Goal: Task Accomplishment & Management: Manage account settings

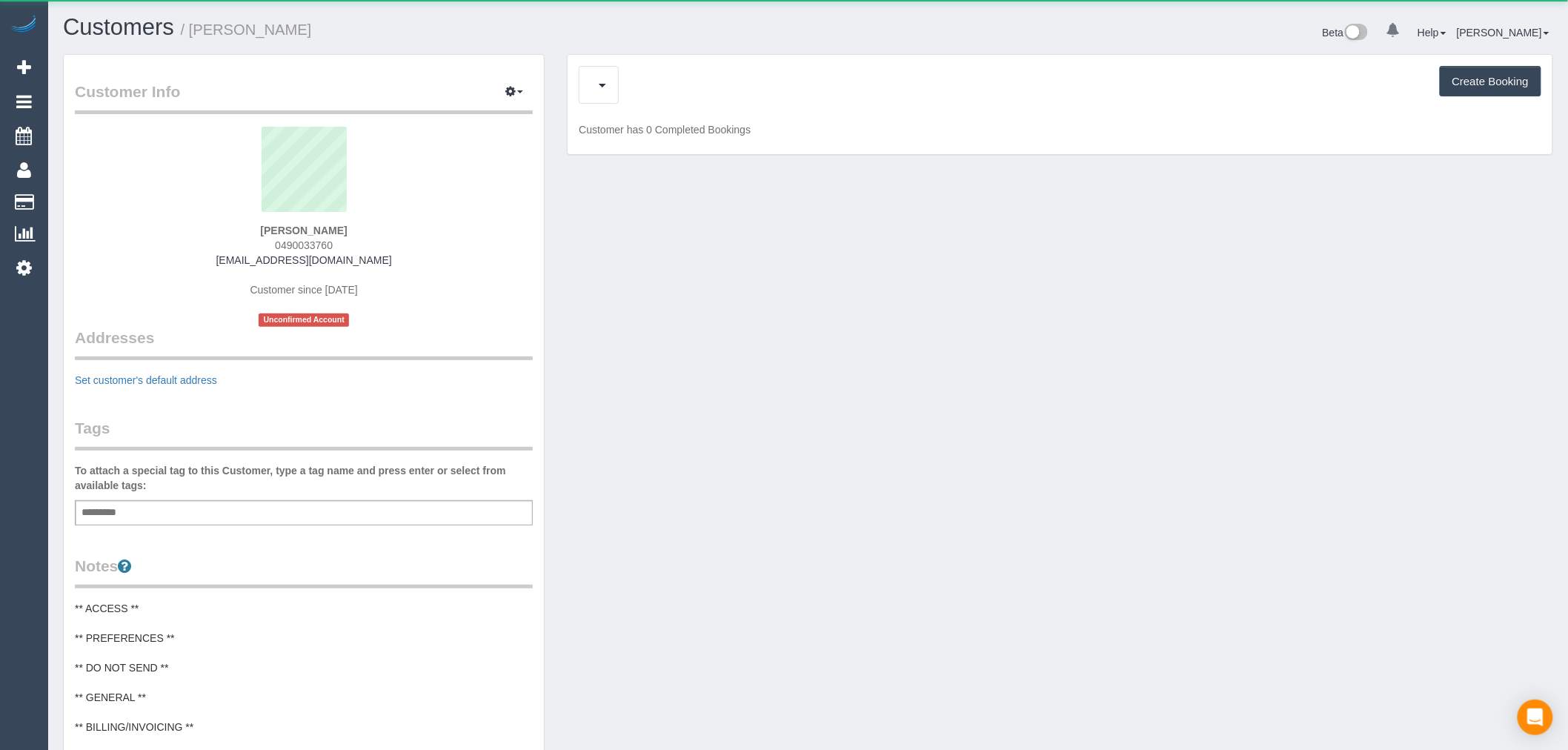
click at [657, 108] on div "Upcoming Bookings (1) Cancelled Bookings (0) Charges (0) Feedback (0) Create Bo…" at bounding box center [1059, 104] width 985 height 100
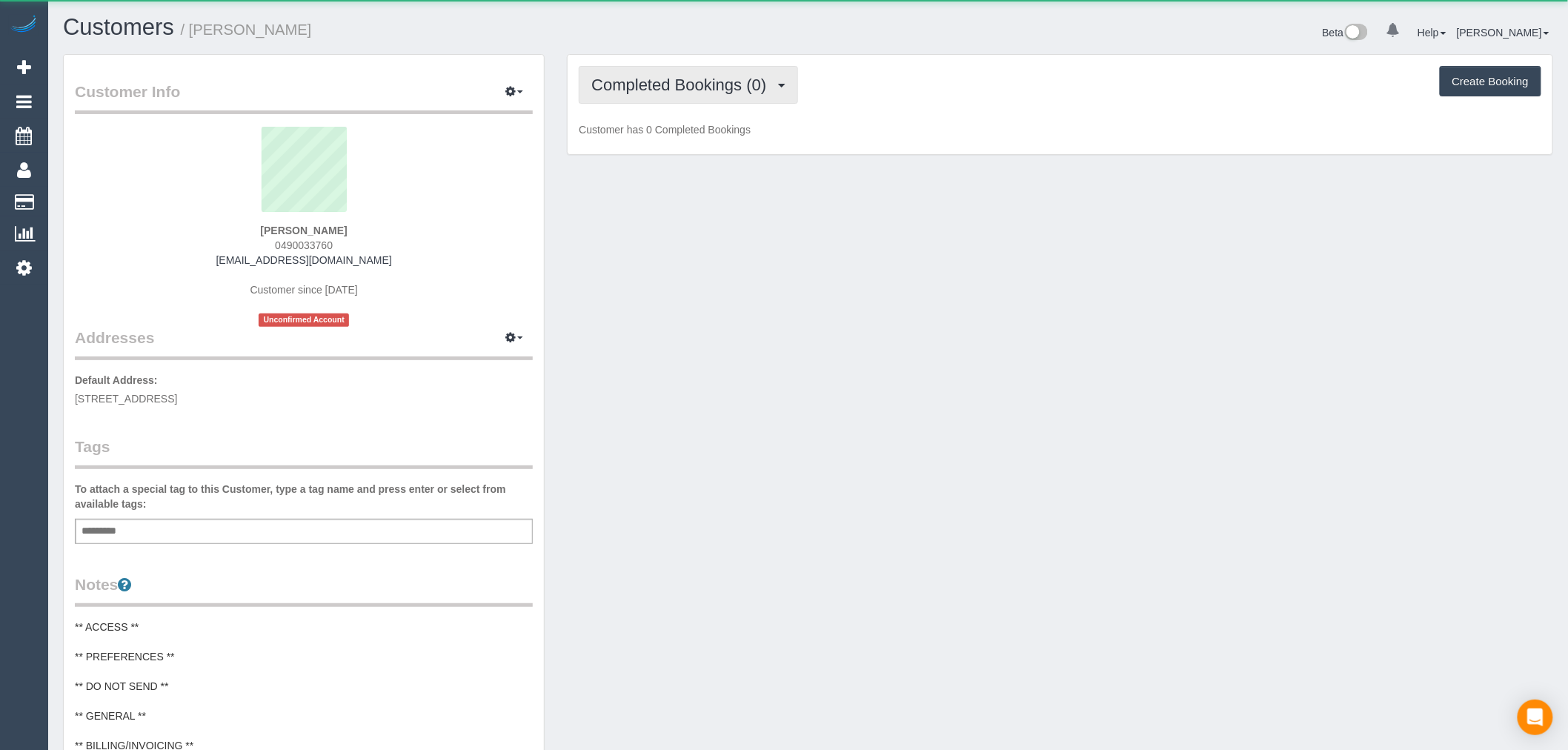
click at [661, 83] on span "Completed Bookings (0)" at bounding box center [682, 85] width 182 height 18
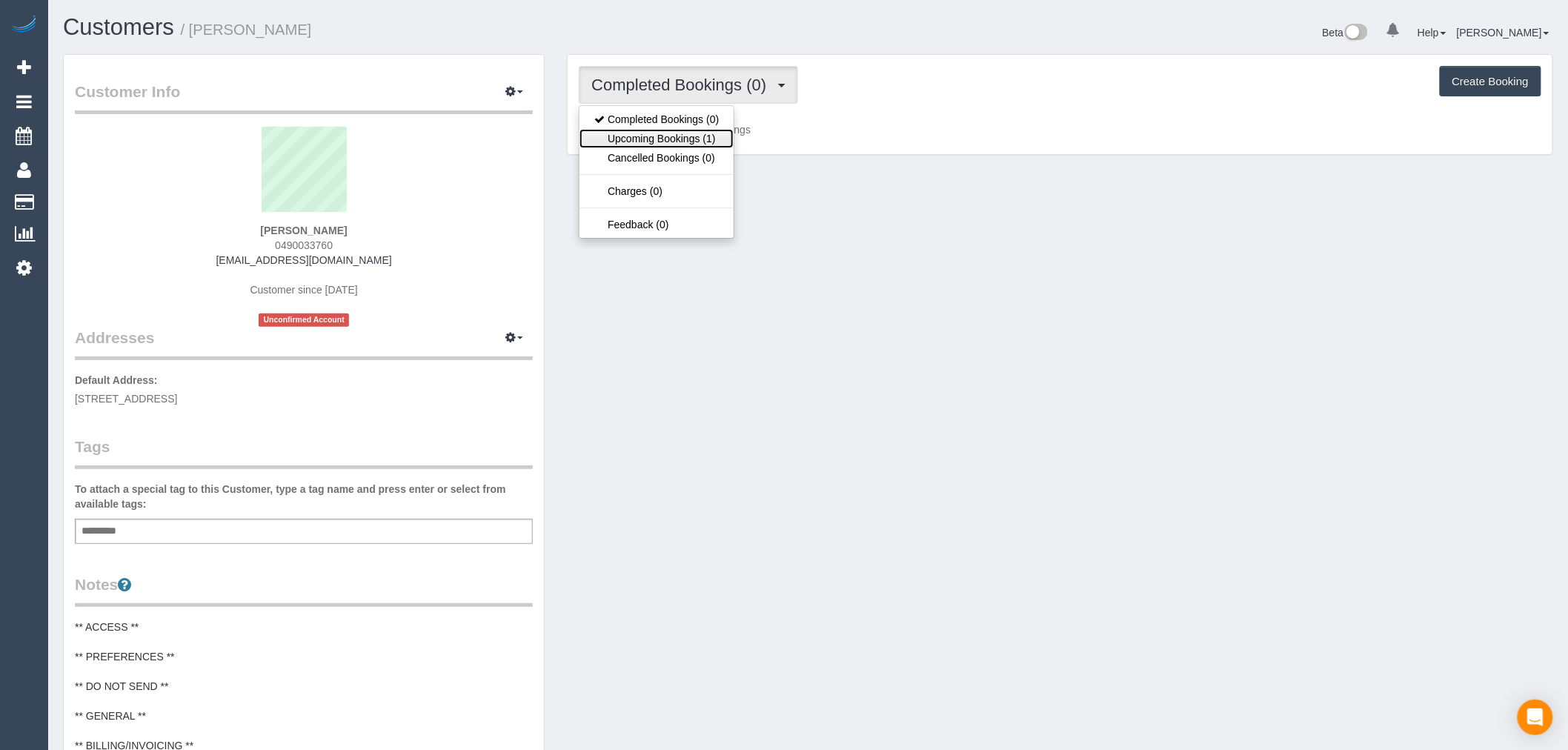
click at [698, 131] on link "Upcoming Bookings (1)" at bounding box center [656, 138] width 154 height 19
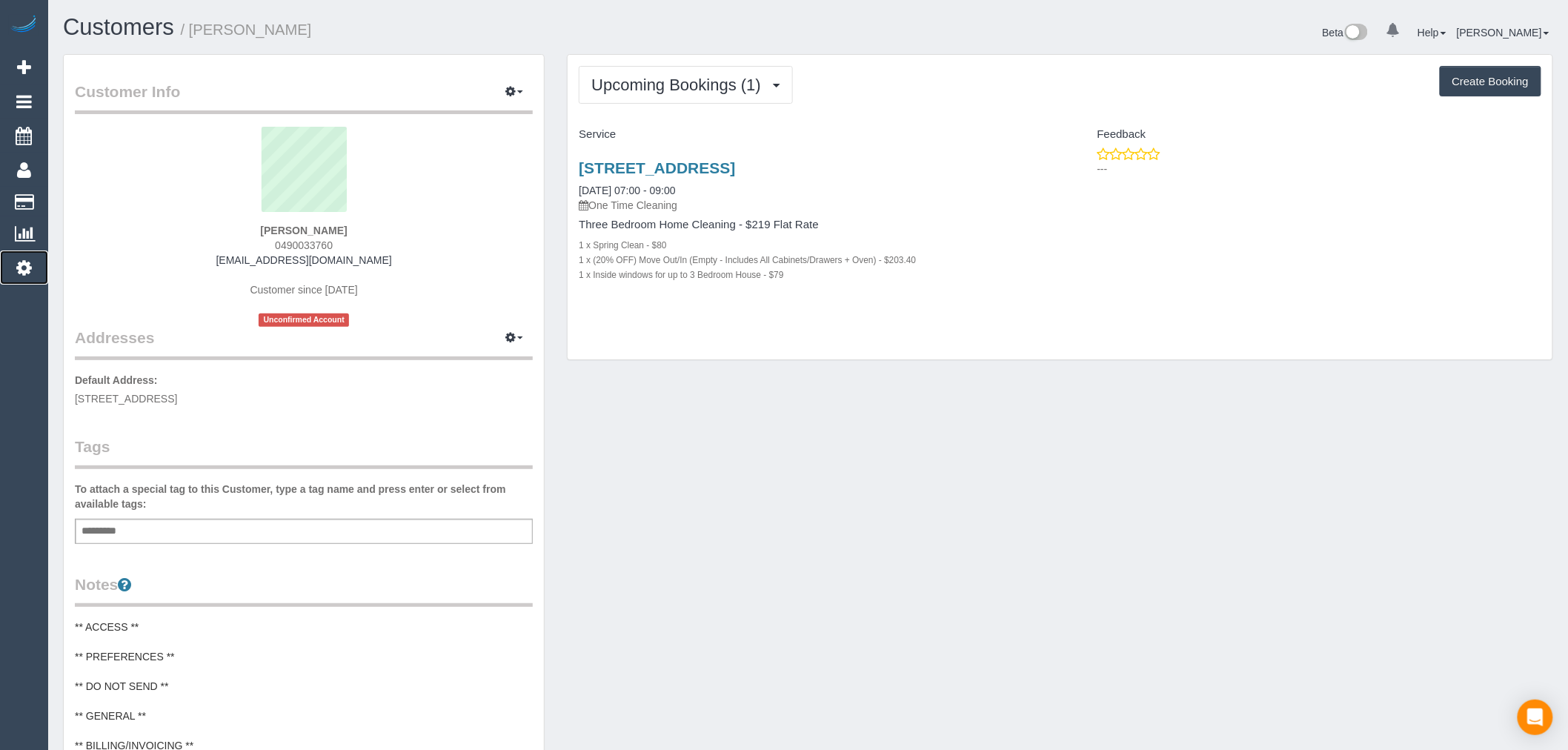
click at [8, 267] on link "Settings" at bounding box center [24, 267] width 48 height 34
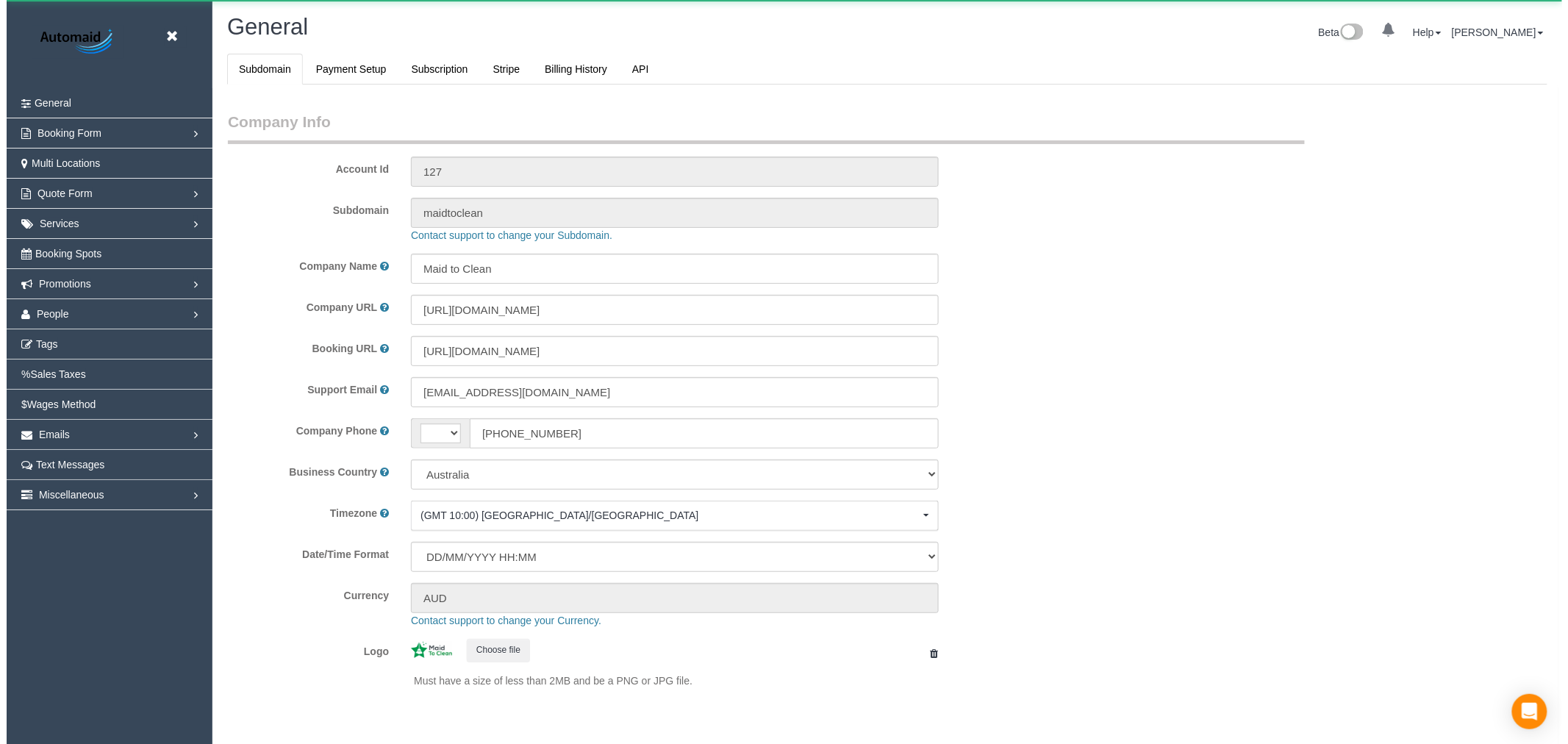
scroll to position [3311, 1555]
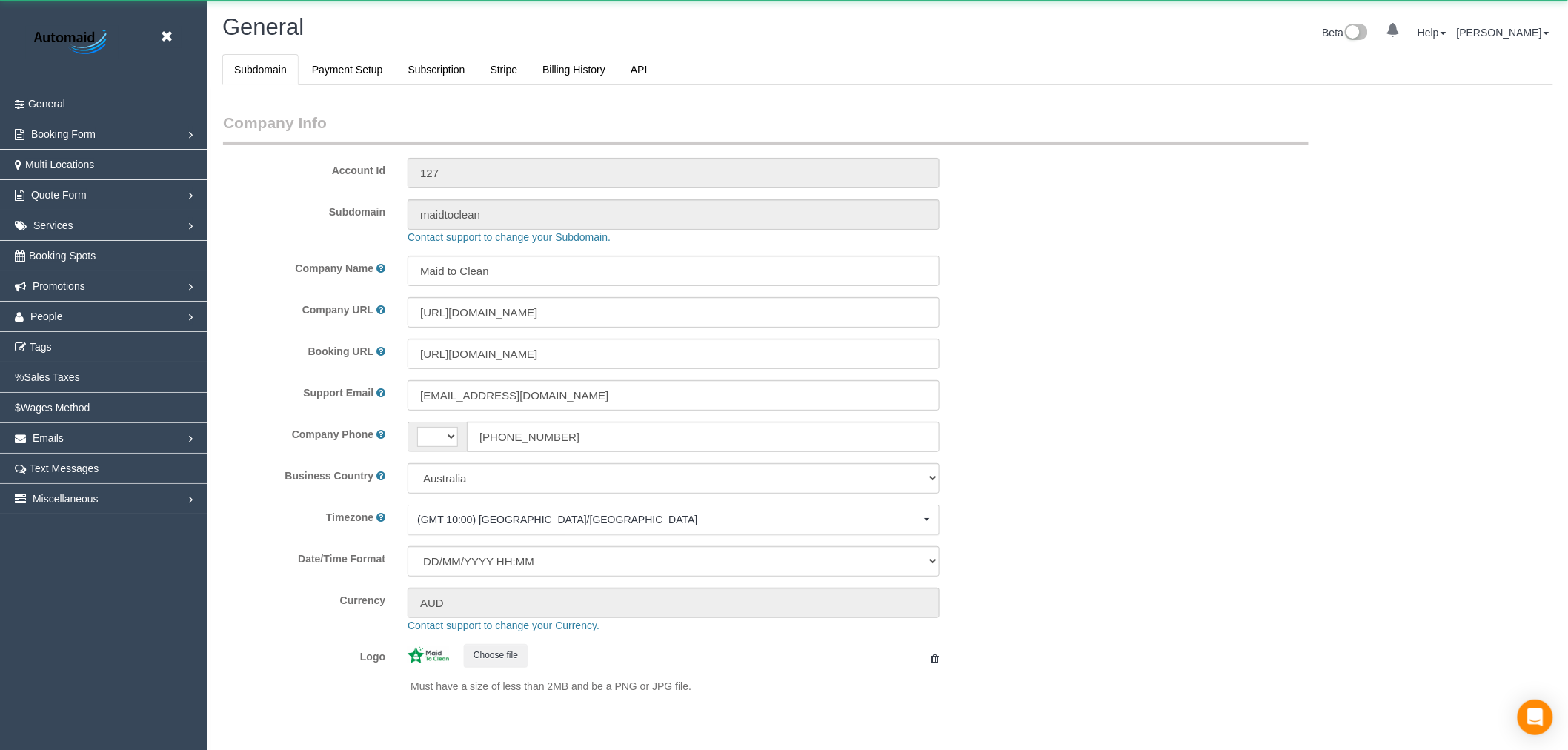
select select "1"
select select "string:AU"
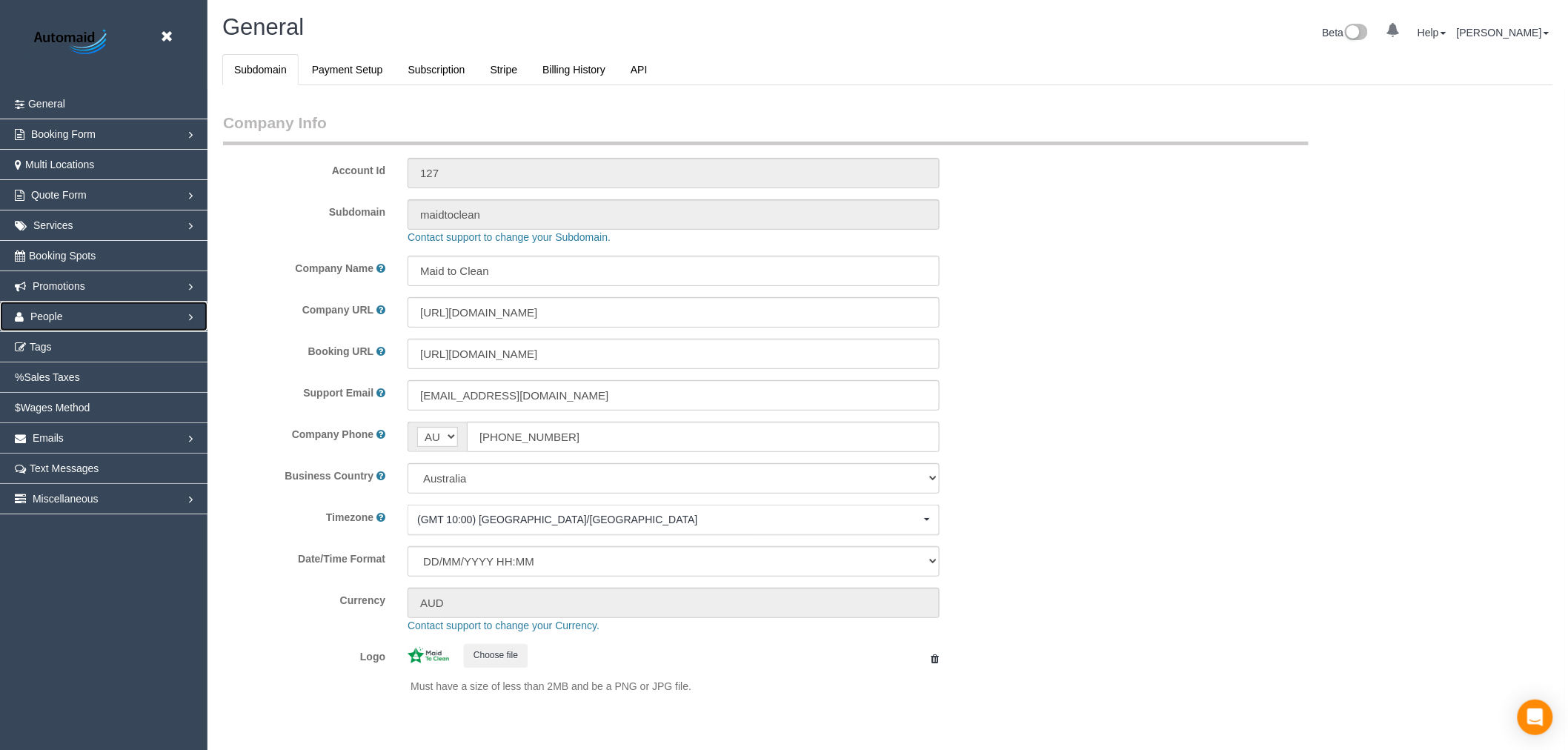
click at [106, 310] on link "People" at bounding box center [104, 316] width 207 height 29
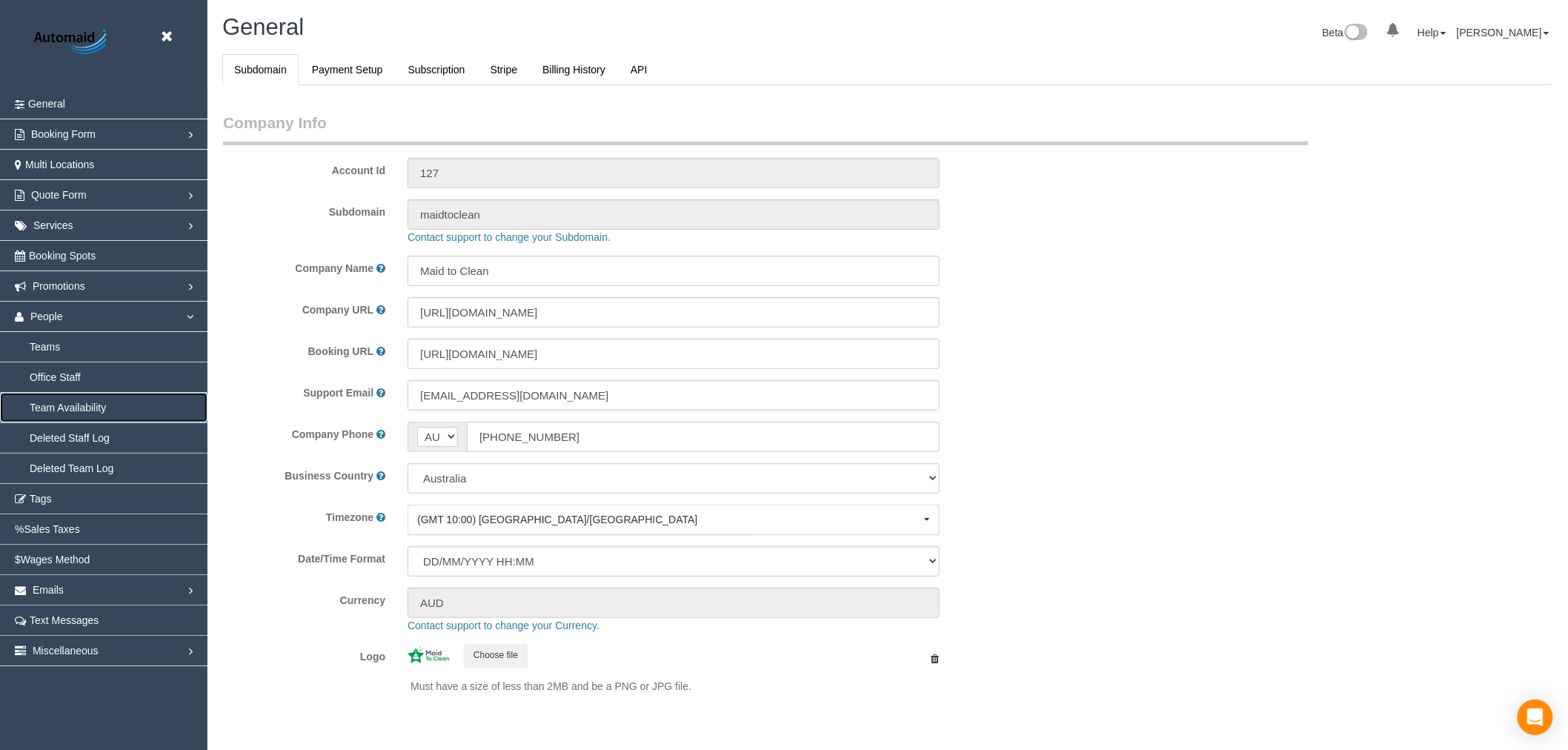
click at [95, 412] on link "Team Availability" at bounding box center [104, 407] width 207 height 29
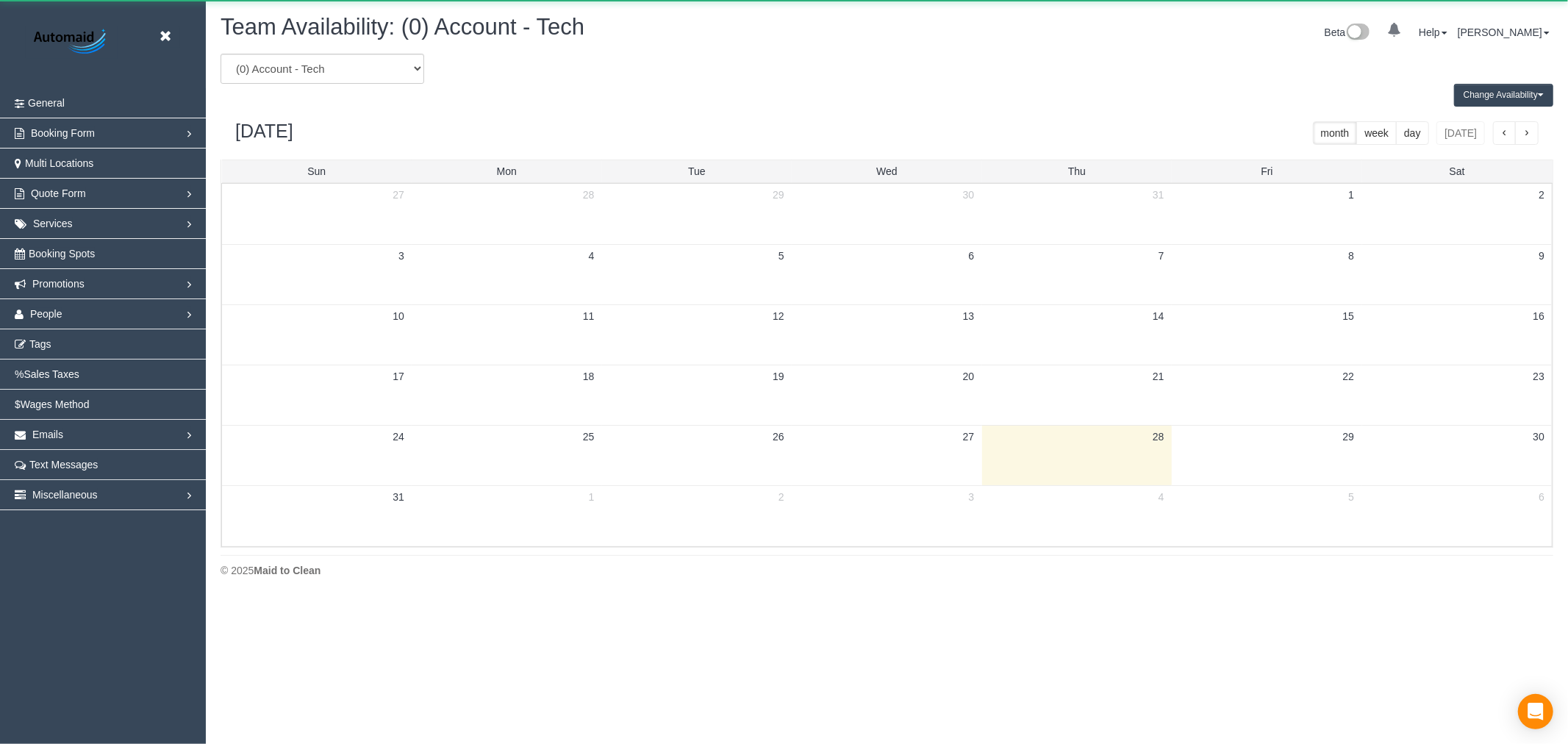
scroll to position [600, 1568]
click at [370, 55] on select "(0) Account - Tech (0) Office (0) [PERSON_NAME] Test Account (1) [PERSON_NAME] …" at bounding box center [322, 68] width 203 height 30
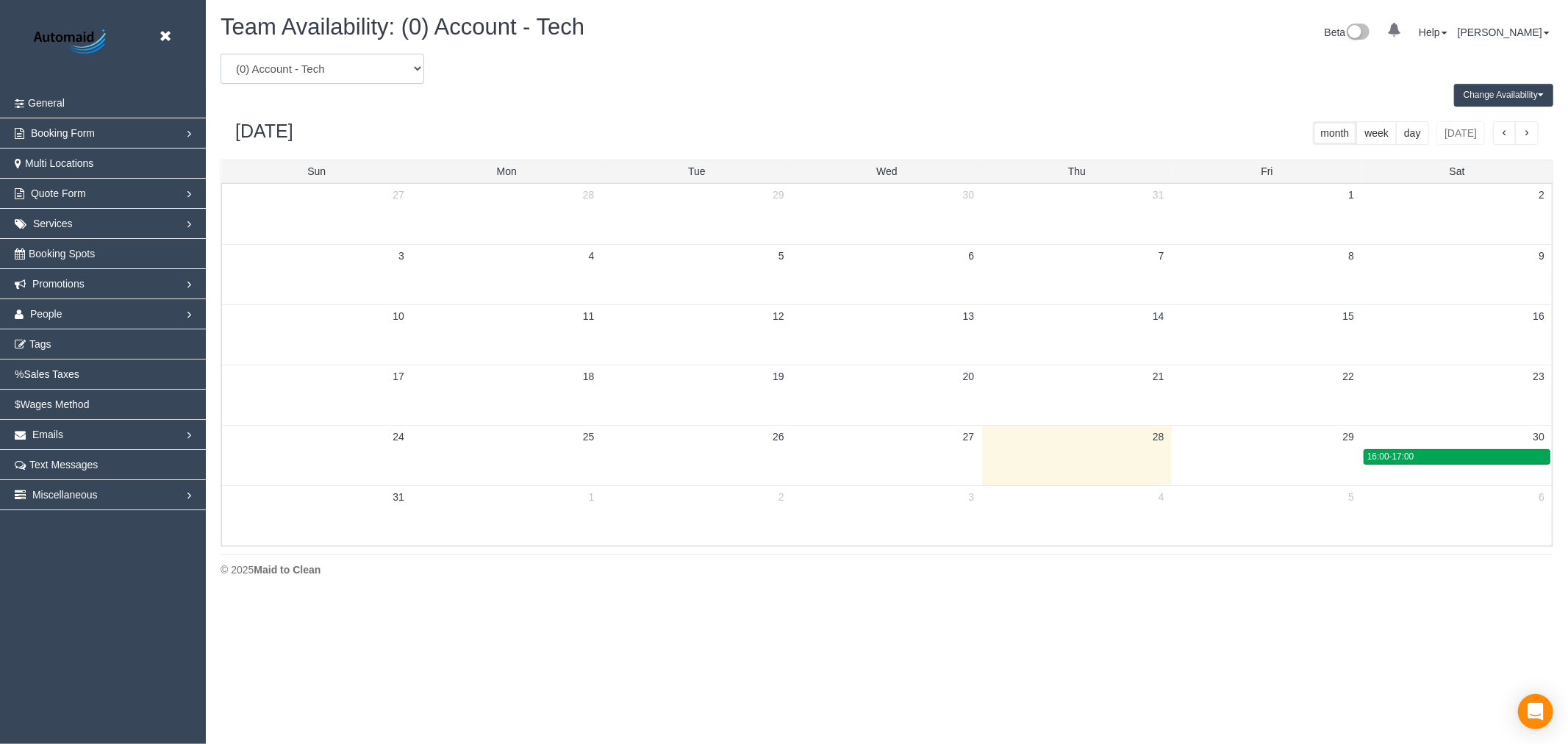
select select "number:33413"
click at [221, 54] on select "(0) Account - Tech (0) Office (0) [PERSON_NAME] Test Account (1) [PERSON_NAME] …" at bounding box center [322, 68] width 203 height 30
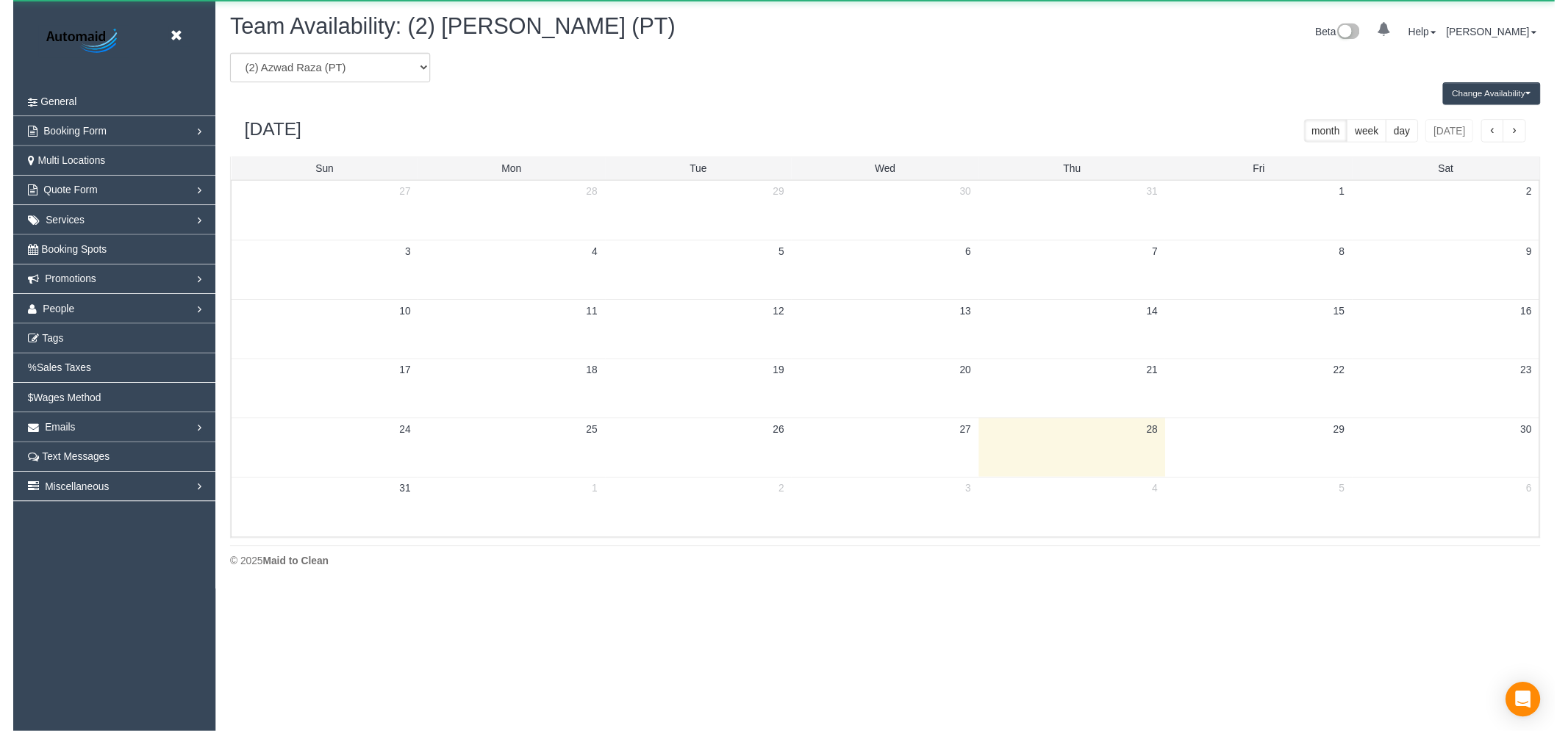
scroll to position [72865, 71939]
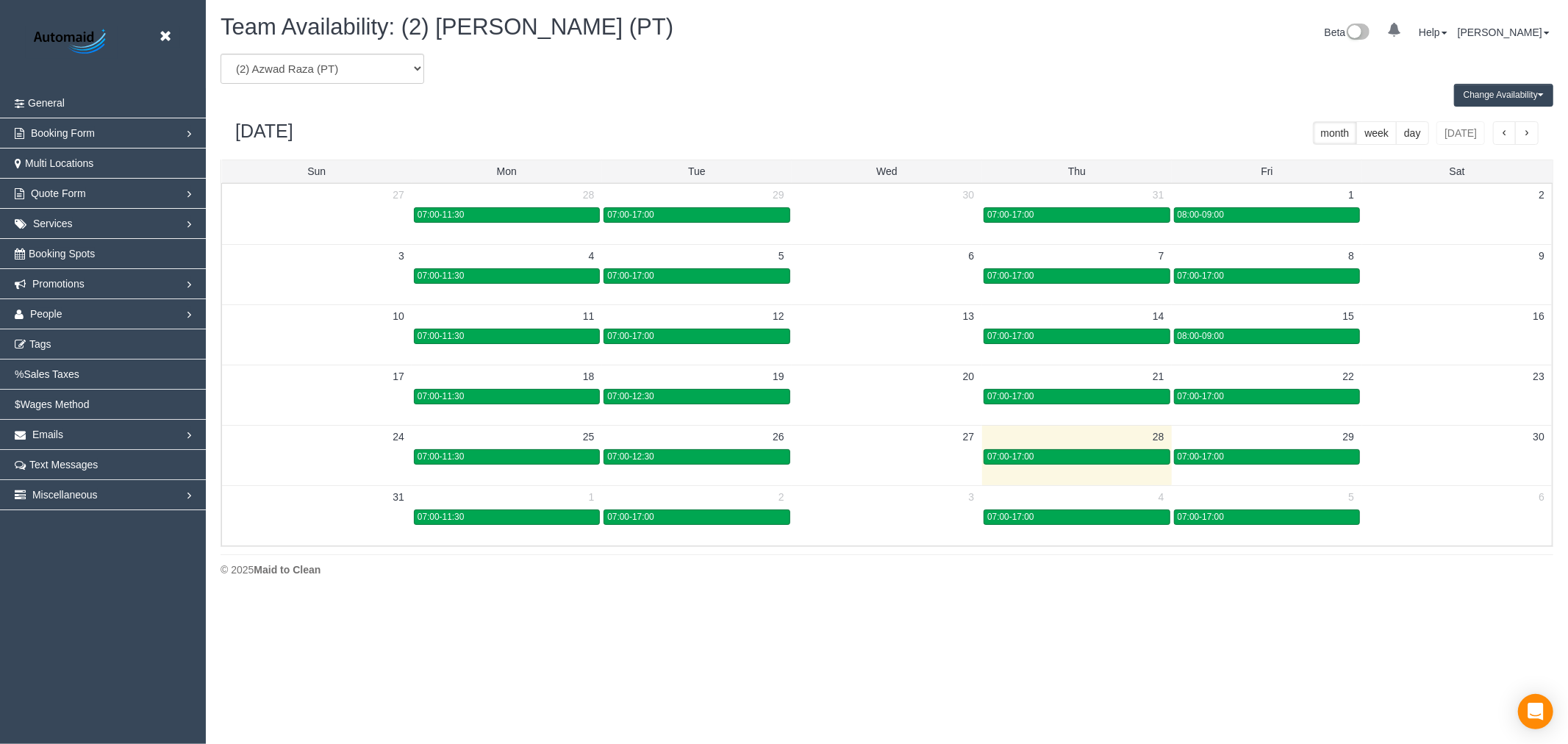
click at [1479, 93] on button "Change Availability" at bounding box center [1504, 95] width 99 height 23
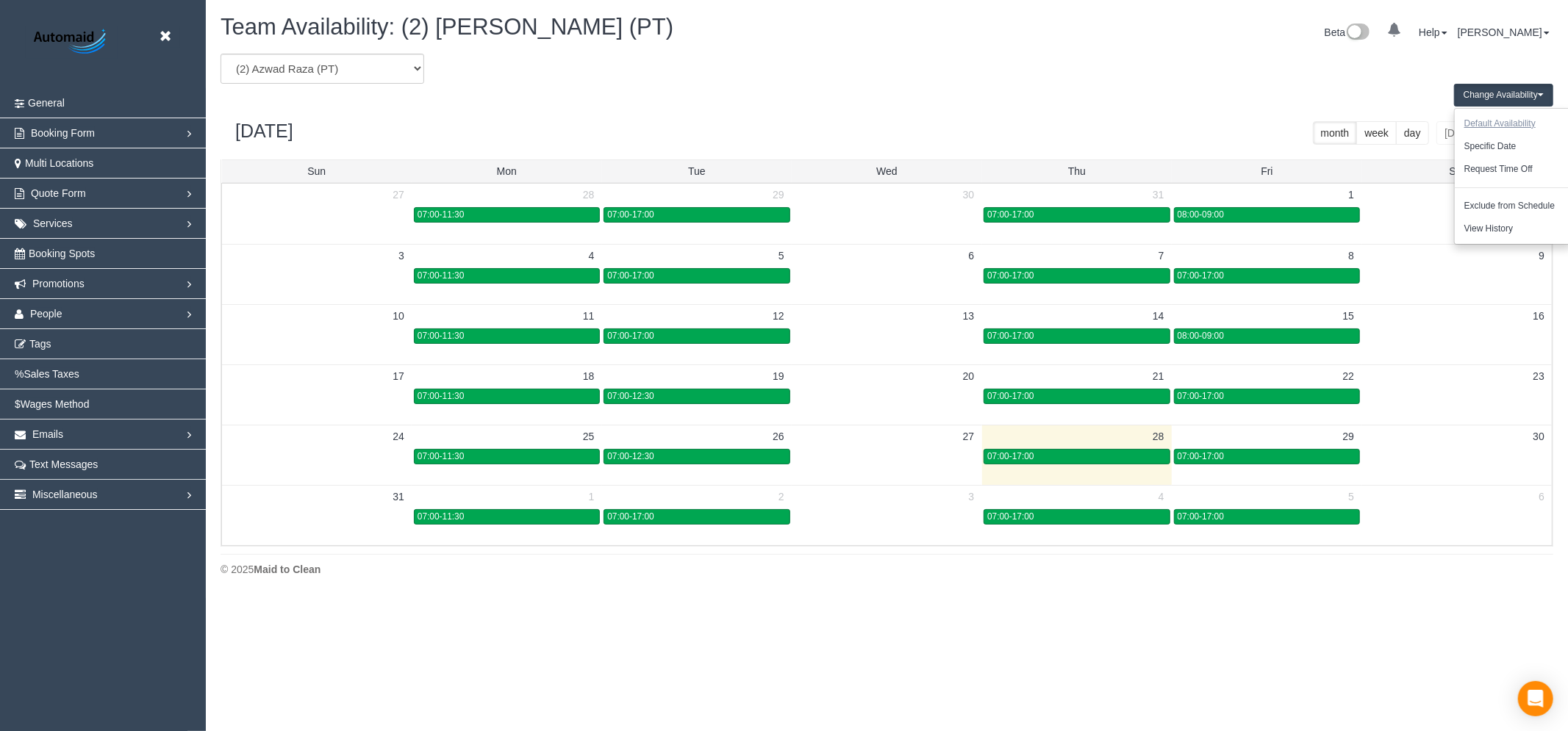
click at [1482, 121] on button "Default Availability" at bounding box center [1500, 123] width 90 height 23
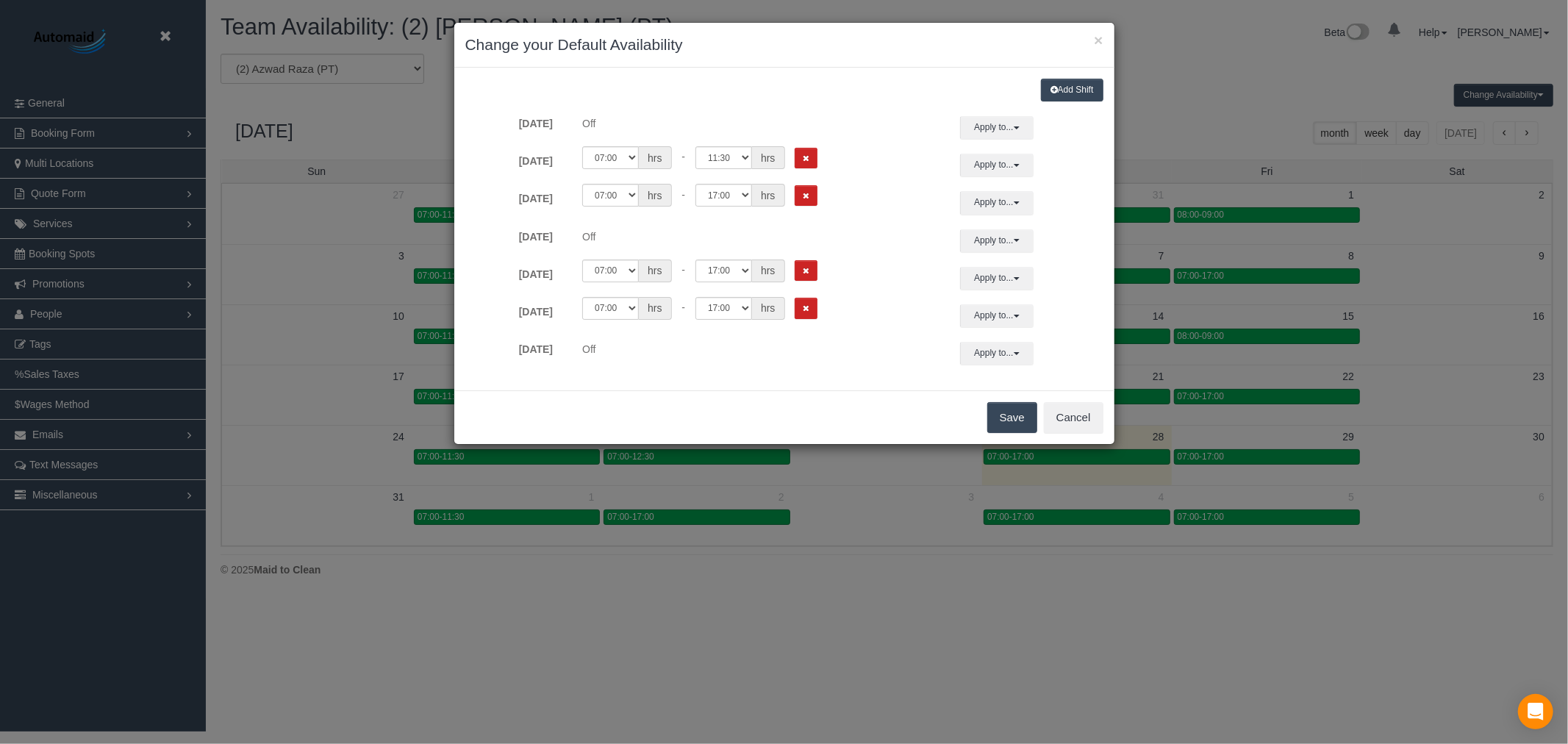
click at [1081, 91] on button "Add Shift" at bounding box center [1072, 89] width 63 height 23
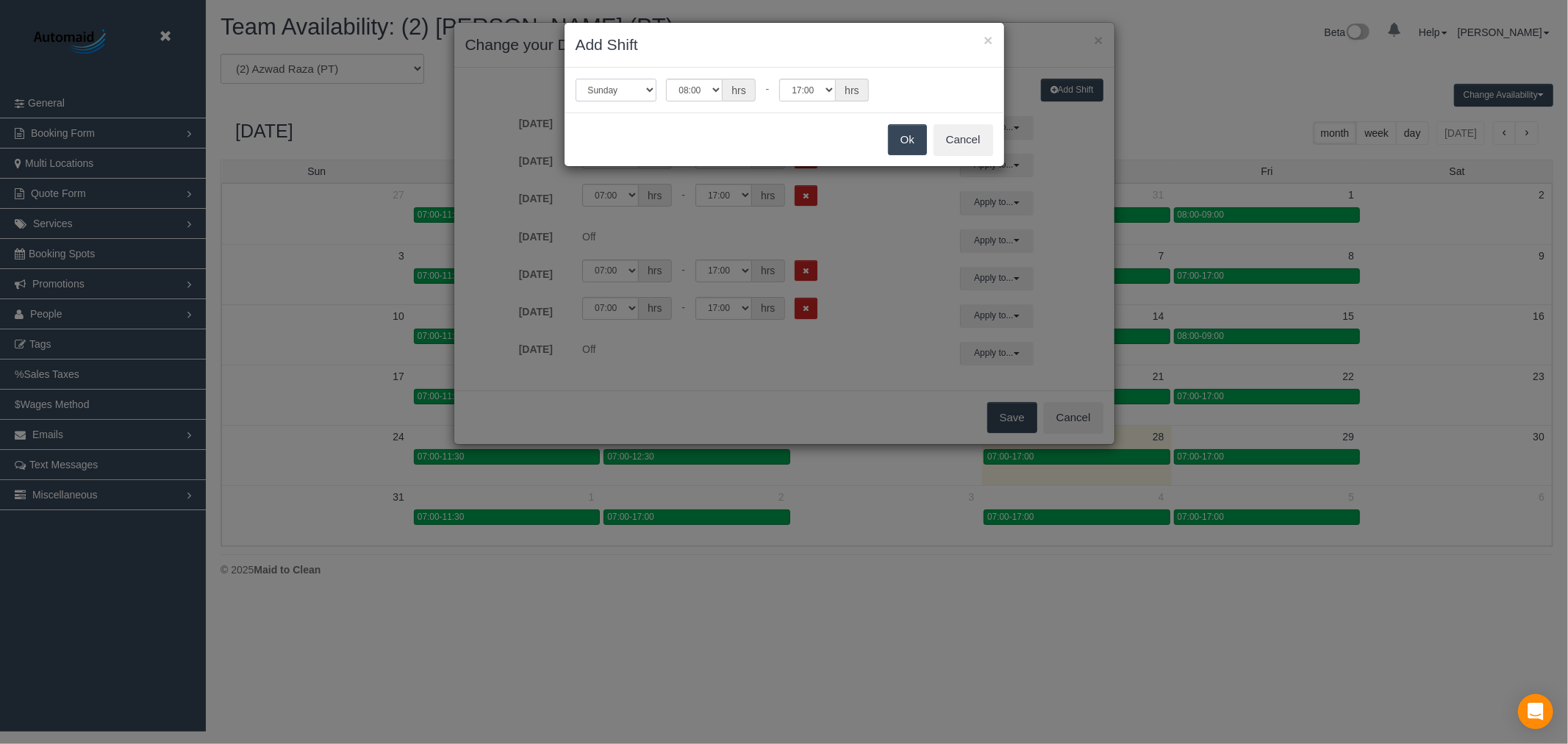
click at [640, 85] on select "[DATE] [DATE] [DATE] [DATE] [DATE] [DATE] [DATE]" at bounding box center [615, 89] width 81 height 23
select select "number:3"
click at [575, 78] on select "[DATE] [DATE] [DATE] [DATE] [DATE] [DATE] [DATE]" at bounding box center [615, 89] width 81 height 23
click at [711, 97] on select "00:00 00:05 00:10 00:15 00:20 00:25 00:30 00:35 00:40 00:45 00:50 00:55 01:00 0…" at bounding box center [695, 89] width 57 height 23
select select "string:07:00"
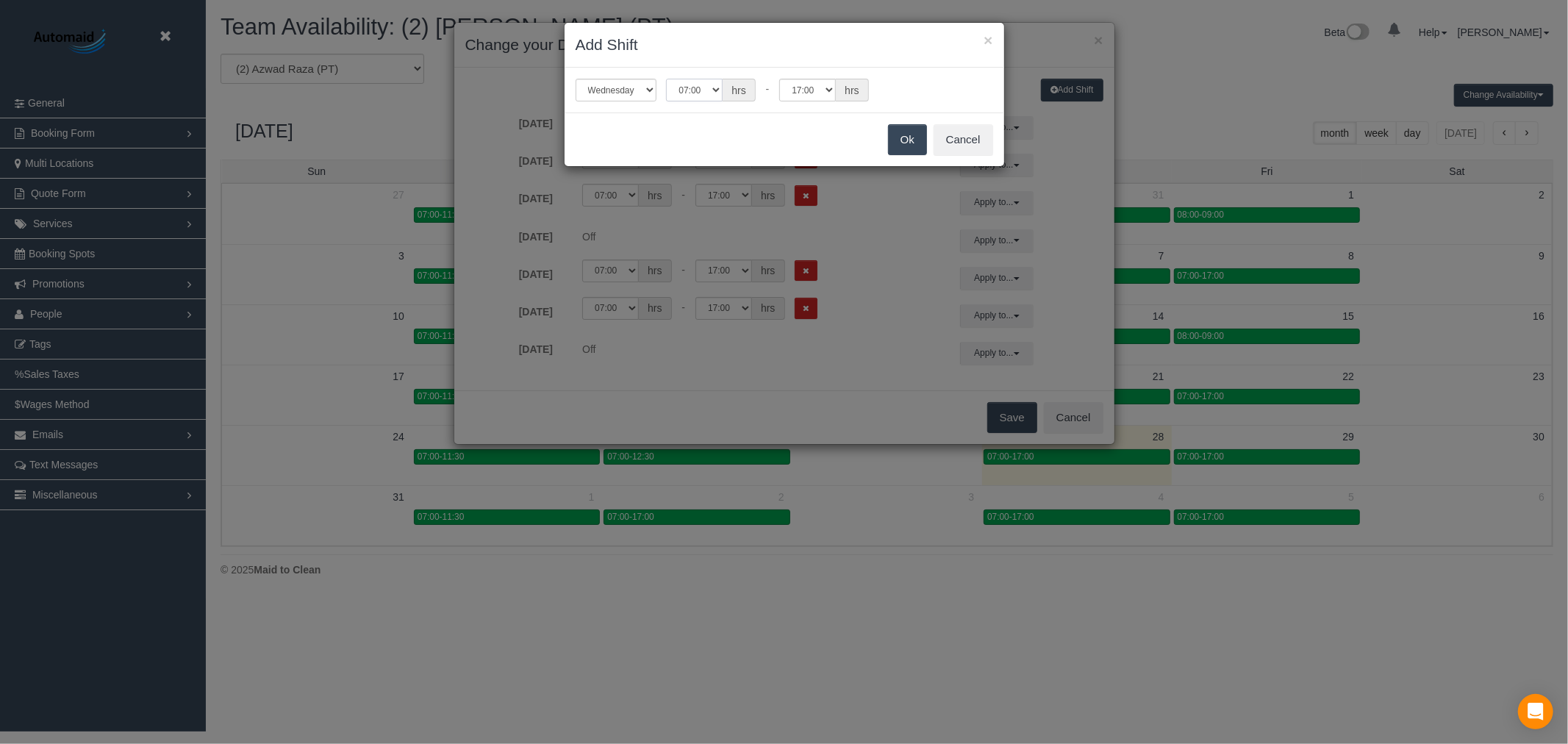
click at [666, 78] on select "00:00 00:05 00:10 00:15 00:20 00:25 00:30 00:35 00:40 00:45 00:50 00:55 01:00 0…" at bounding box center [695, 89] width 57 height 23
click at [816, 93] on select "00:00 00:05 00:10 00:15 00:20 00:25 00:30 00:35 00:40 00:45 00:50 00:55 01:00 0…" at bounding box center [808, 89] width 57 height 23
select select "string:14:00"
click at [779, 78] on select "00:00 00:05 00:10 00:15 00:20 00:25 00:30 00:35 00:40 00:45 00:50 00:55 01:00 0…" at bounding box center [808, 89] width 57 height 23
click at [906, 147] on button "Ok" at bounding box center [907, 139] width 39 height 31
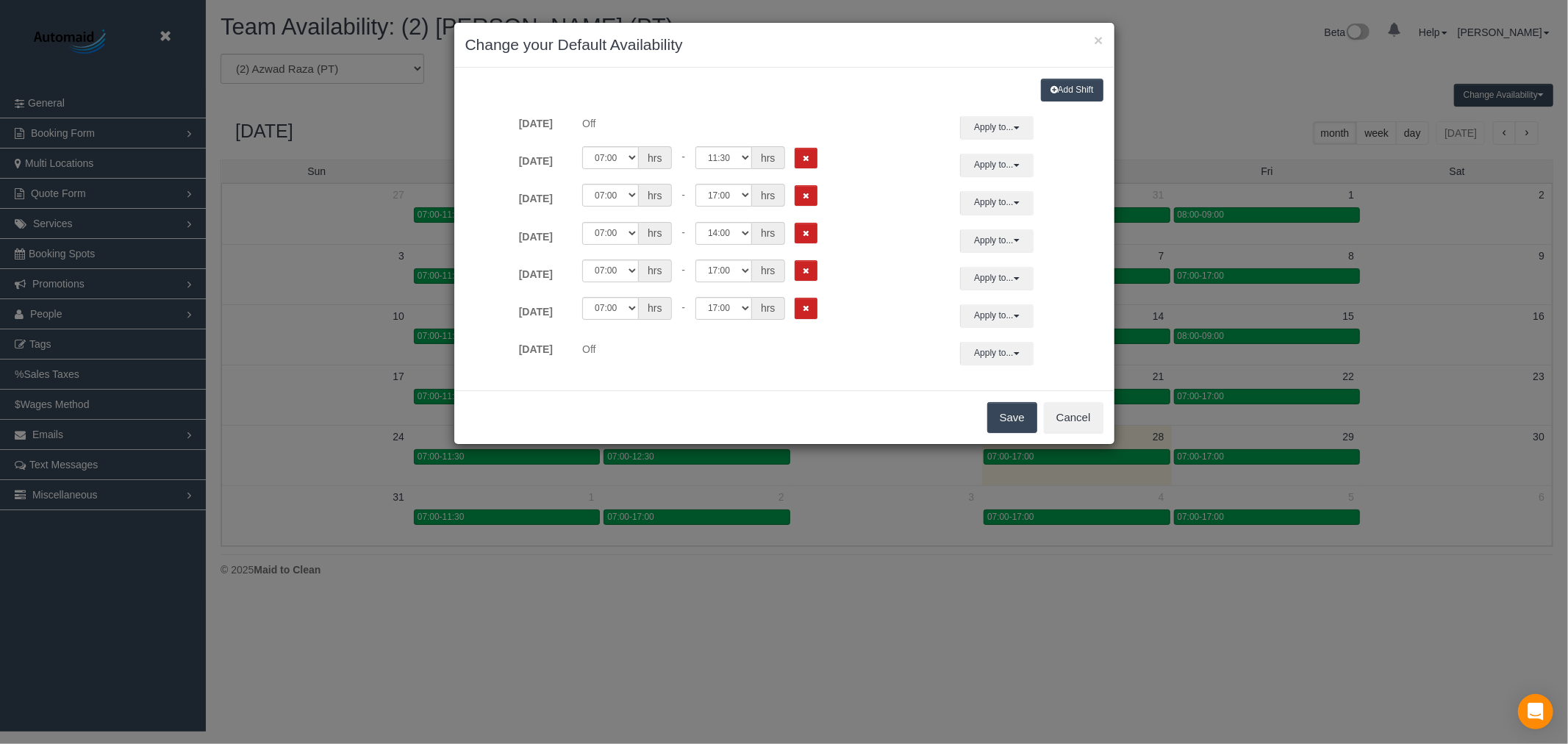
click at [1017, 405] on button "Save" at bounding box center [1012, 417] width 50 height 31
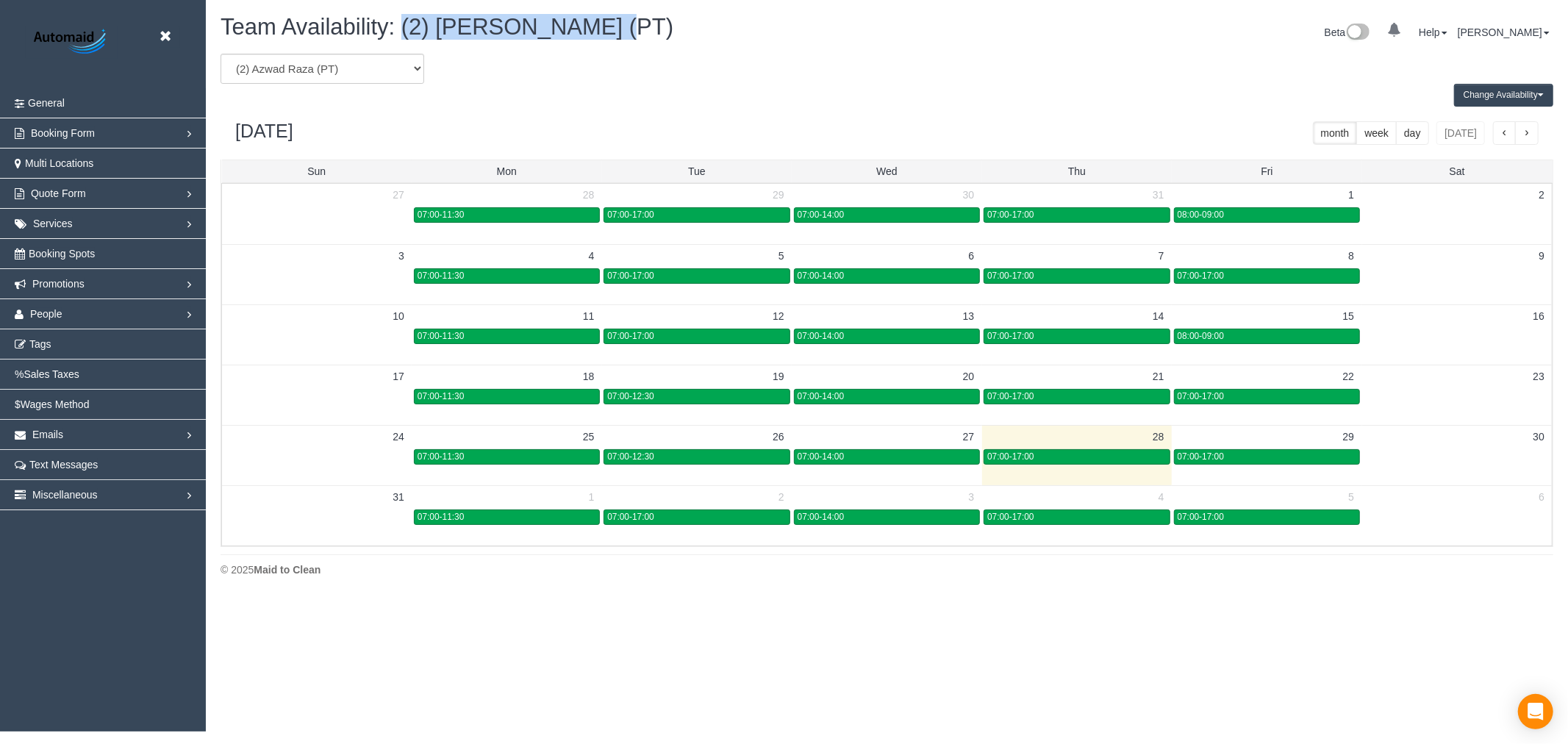
drag, startPoint x: 643, startPoint y: 27, endPoint x: 402, endPoint y: 20, distance: 241.1
click at [402, 20] on h1 "Team Availability: (2) [PERSON_NAME] (PT)" at bounding box center [548, 27] width 655 height 25
copy span "(2) [PERSON_NAME] (PT)"
drag, startPoint x: 170, startPoint y: 30, endPoint x: 153, endPoint y: 31, distance: 17.0
click at [170, 30] on link at bounding box center [169, 37] width 22 height 22
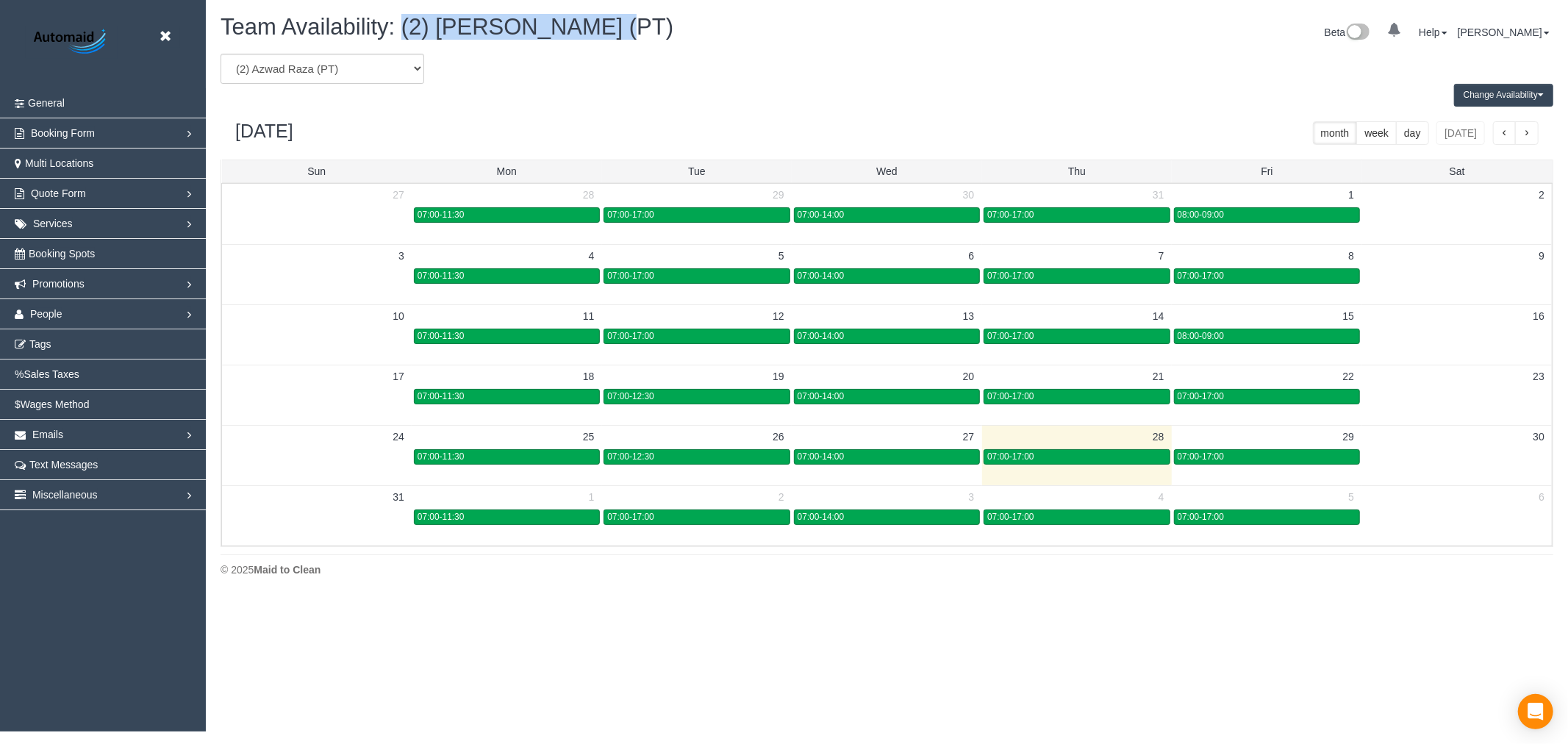
scroll to position [73403, 71939]
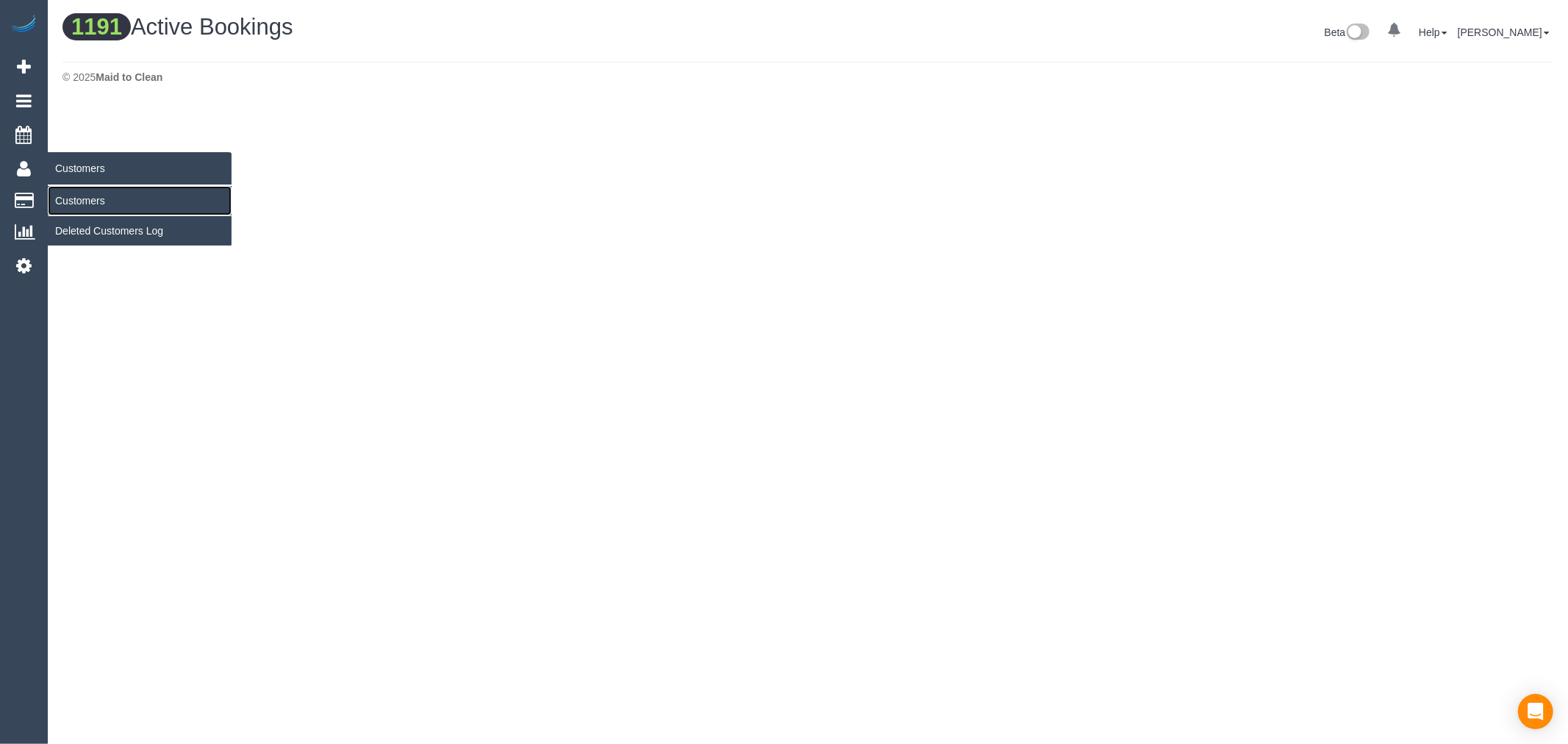
click at [104, 202] on link "Customers" at bounding box center [140, 200] width 184 height 29
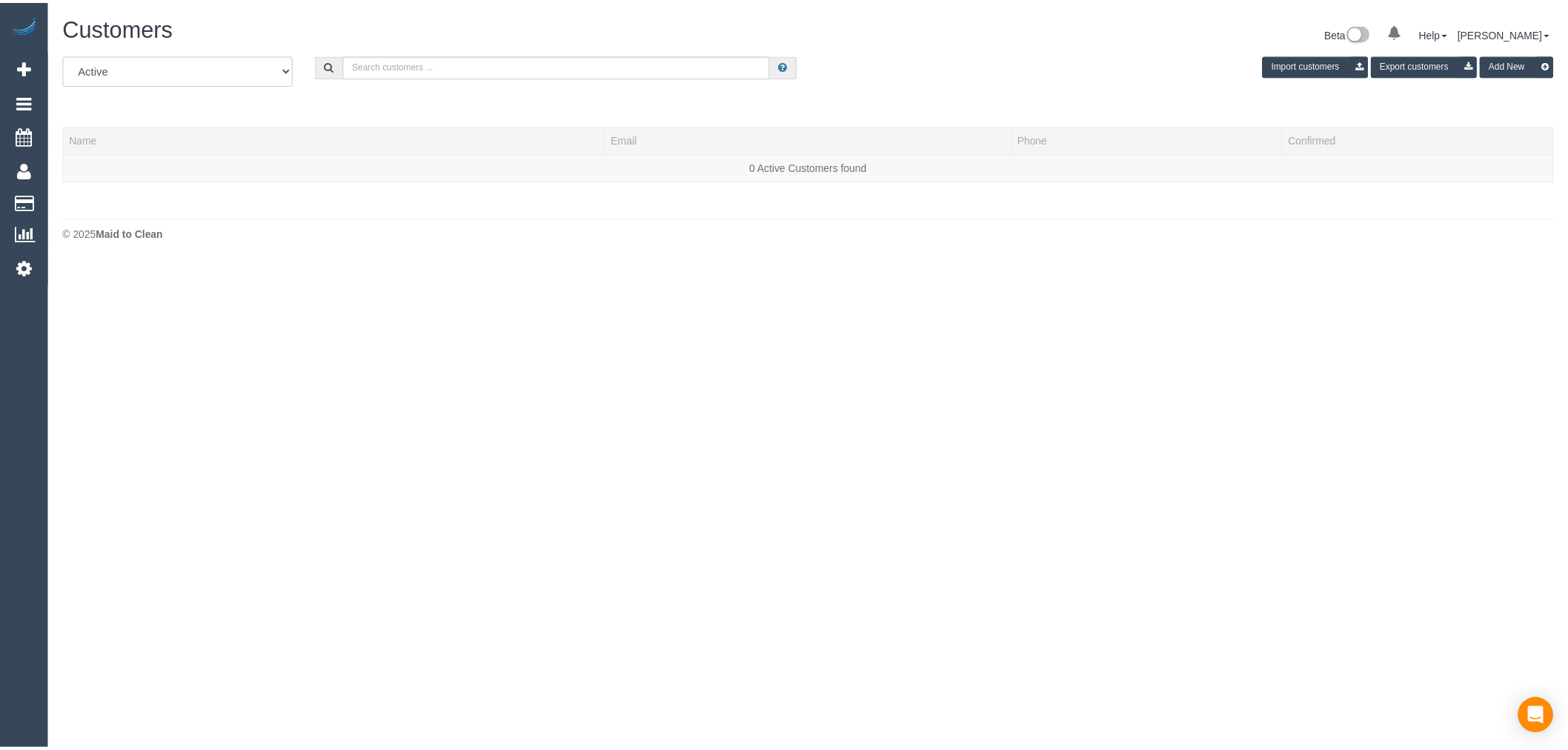
scroll to position [314, 1581]
click at [458, 74] on input "text" at bounding box center [560, 65] width 430 height 23
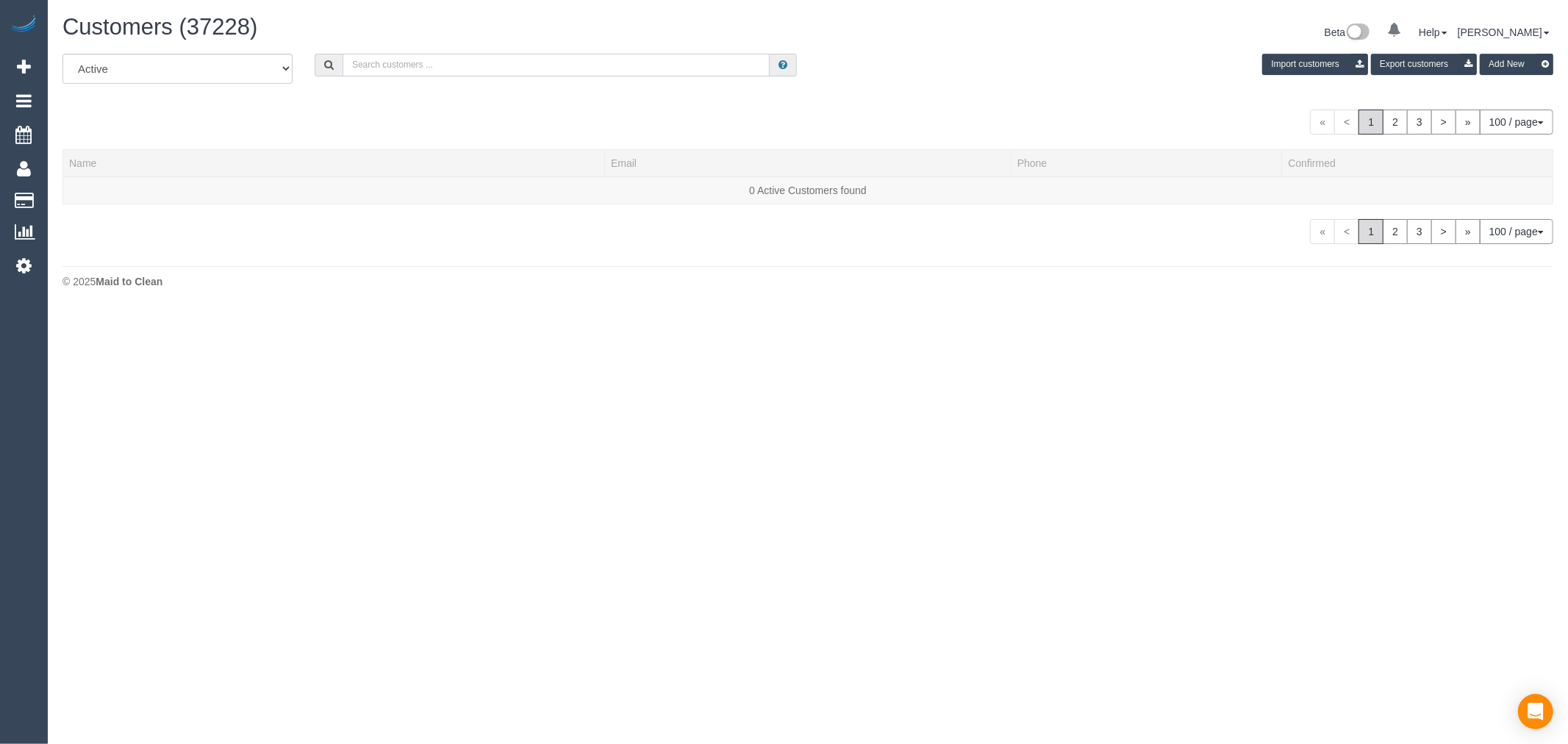
paste input "[EMAIL_ADDRESS][DOMAIN_NAME]"
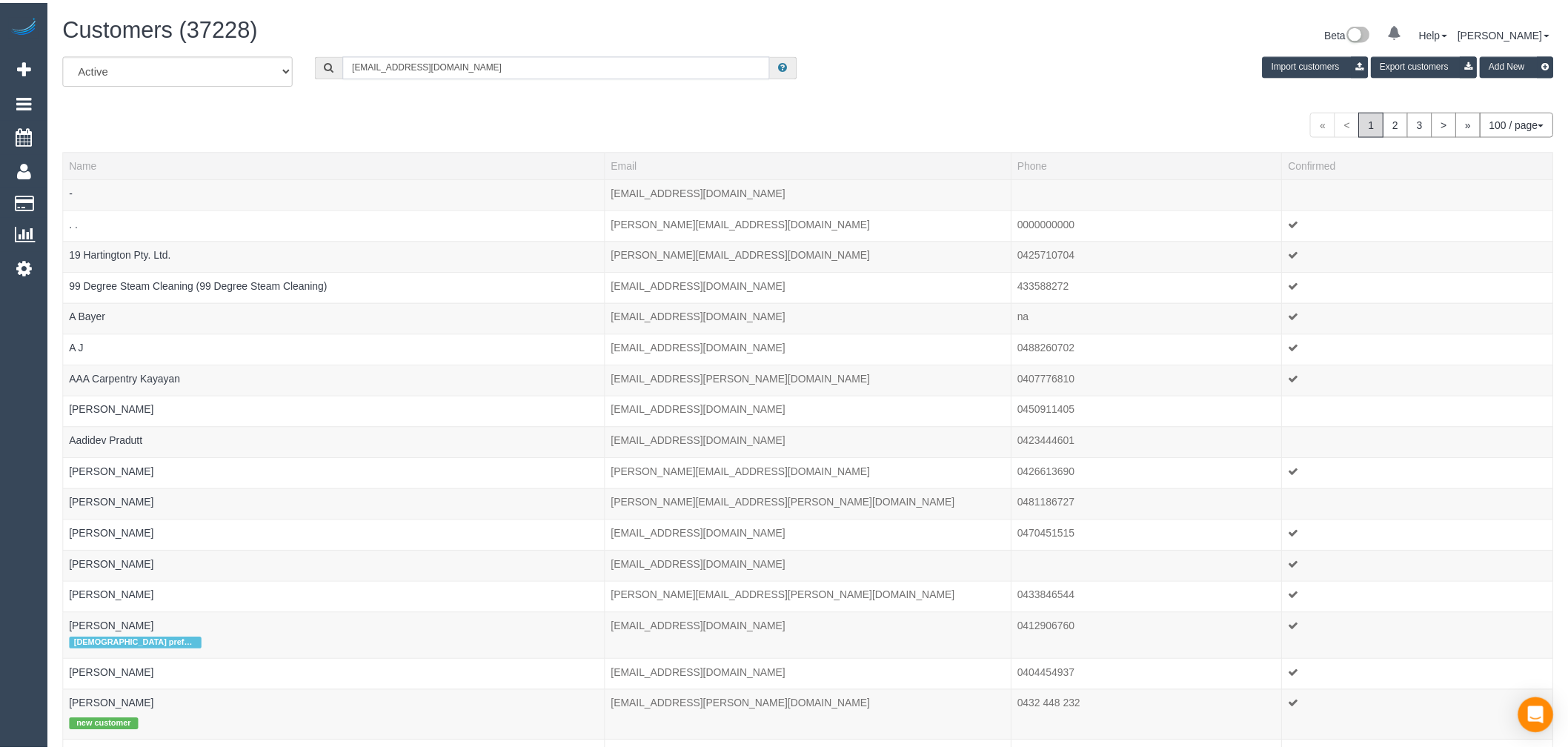
scroll to position [73767, 72520]
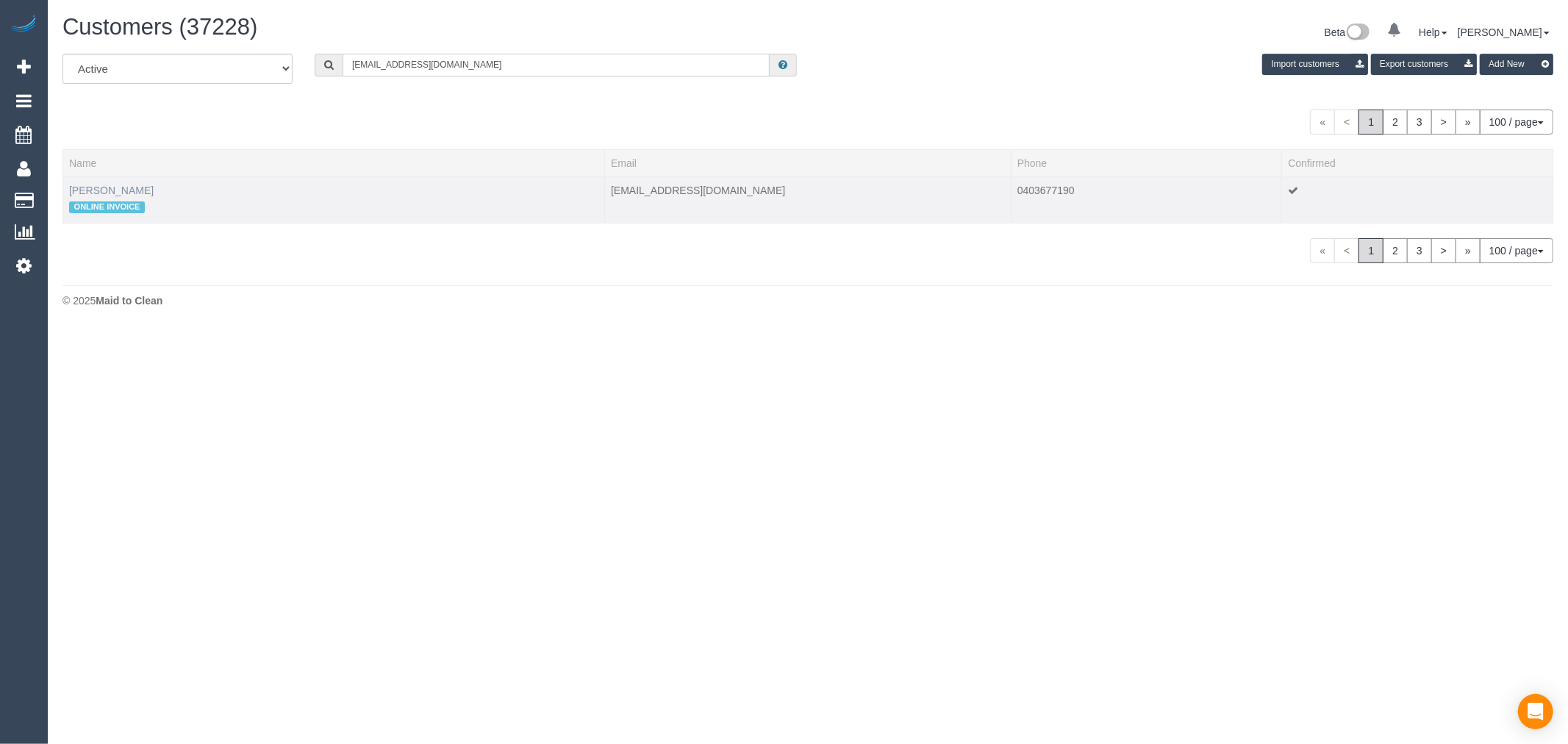
type input "[EMAIL_ADDRESS][DOMAIN_NAME]"
click at [131, 188] on link "[PERSON_NAME]" at bounding box center [111, 190] width 85 height 12
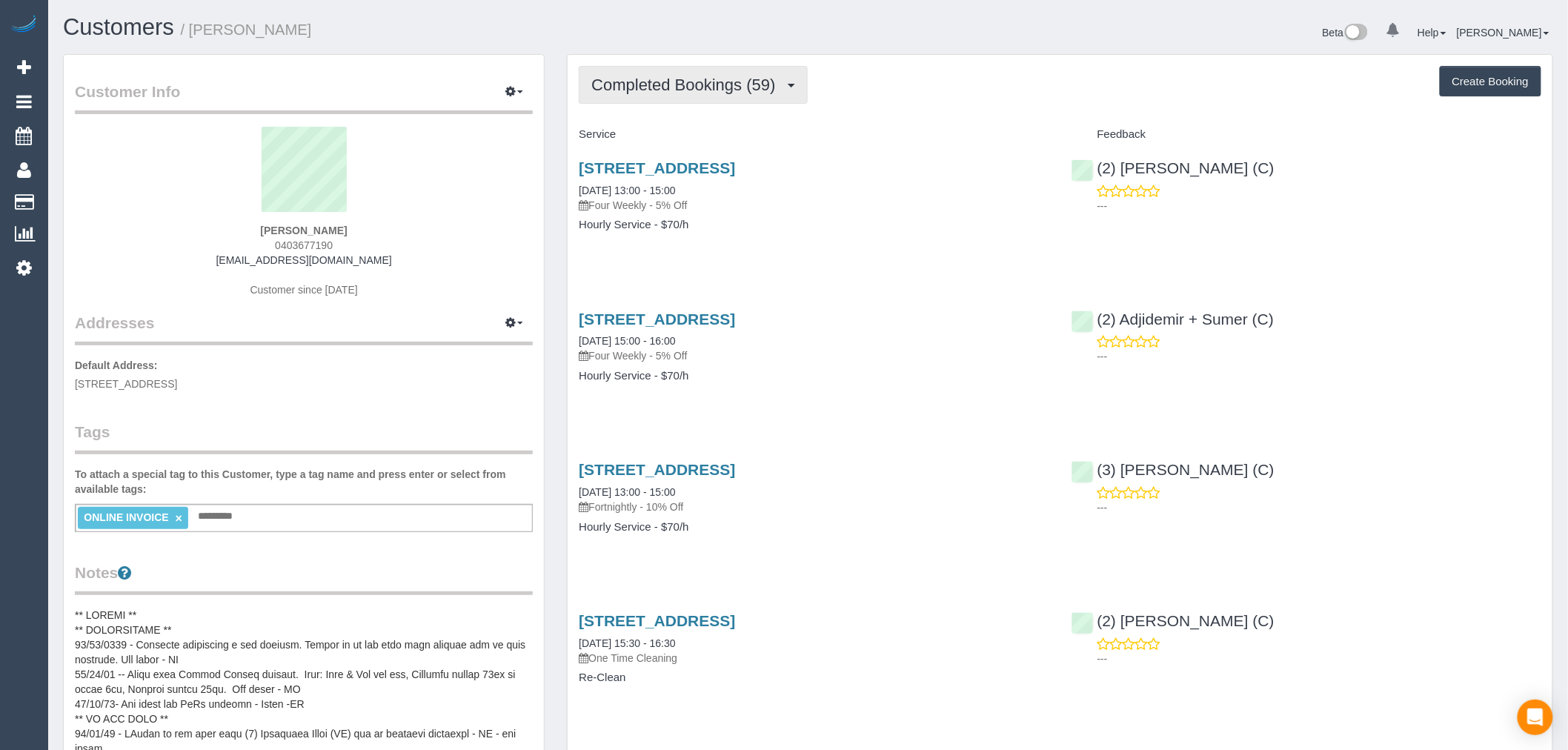
click at [705, 82] on span "Completed Bookings (59)" at bounding box center [687, 85] width 191 height 18
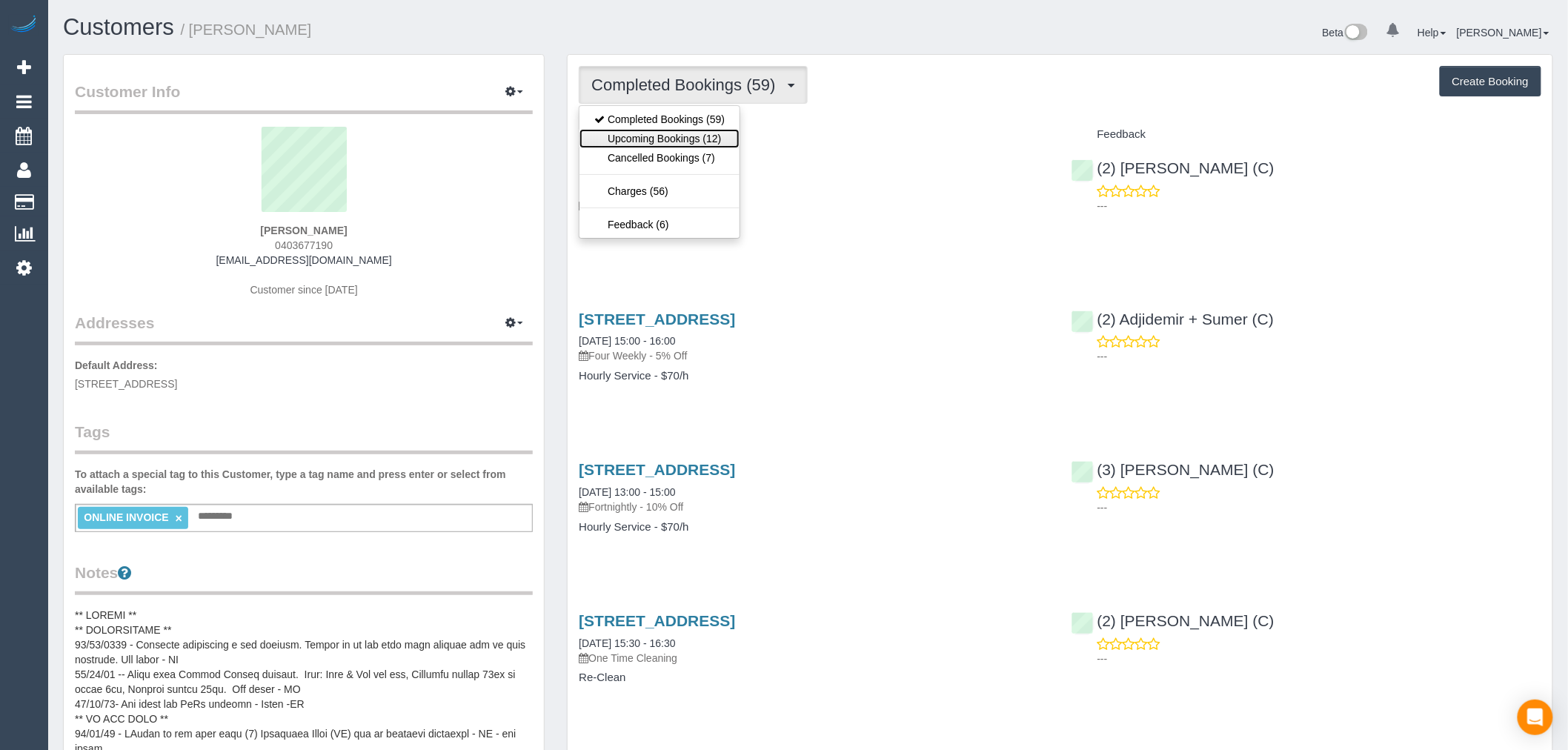
click at [714, 146] on link "Upcoming Bookings (12)" at bounding box center [659, 138] width 160 height 19
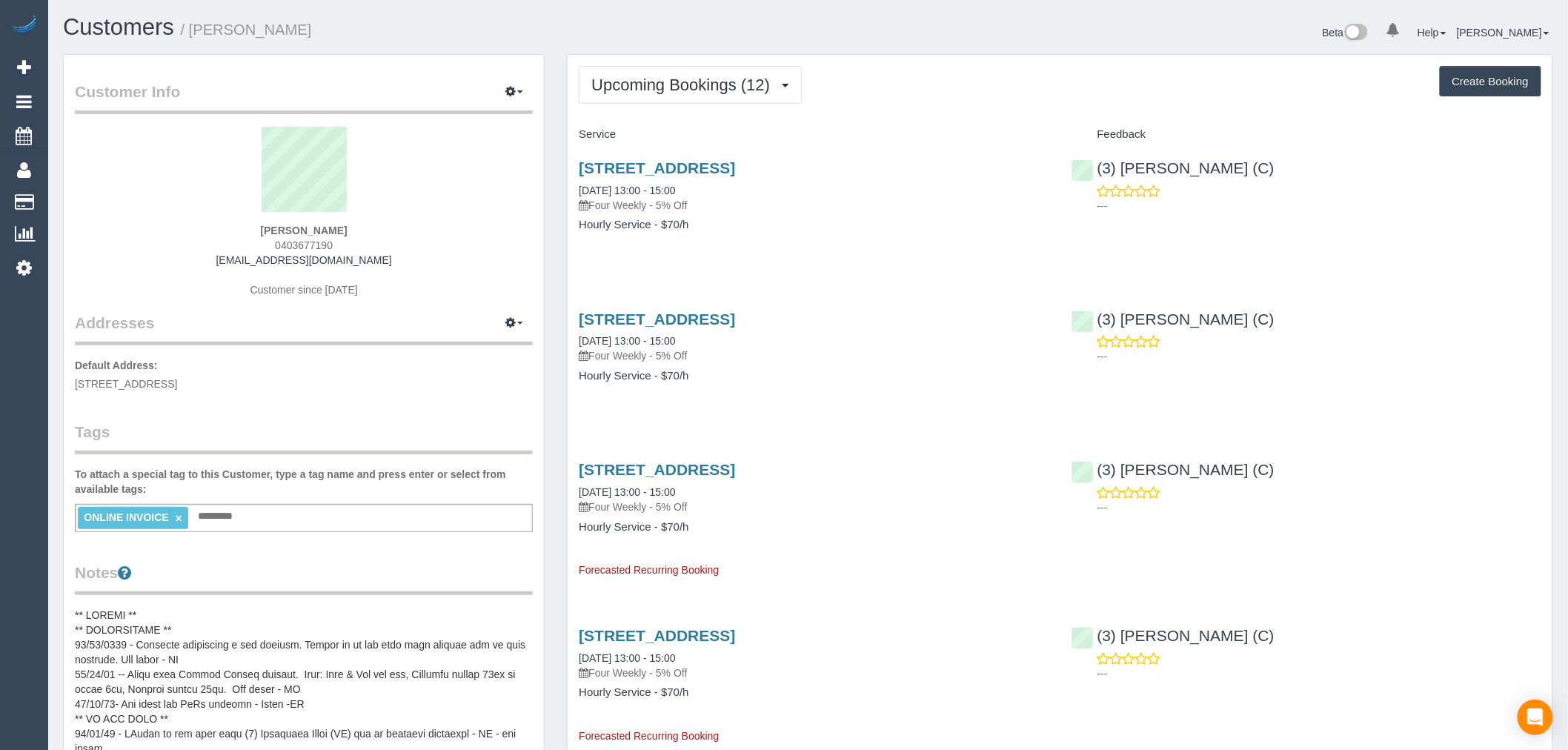
scroll to position [2184, 1568]
click at [735, 98] on button "Upcoming Bookings (12)" at bounding box center [691, 85] width 223 height 38
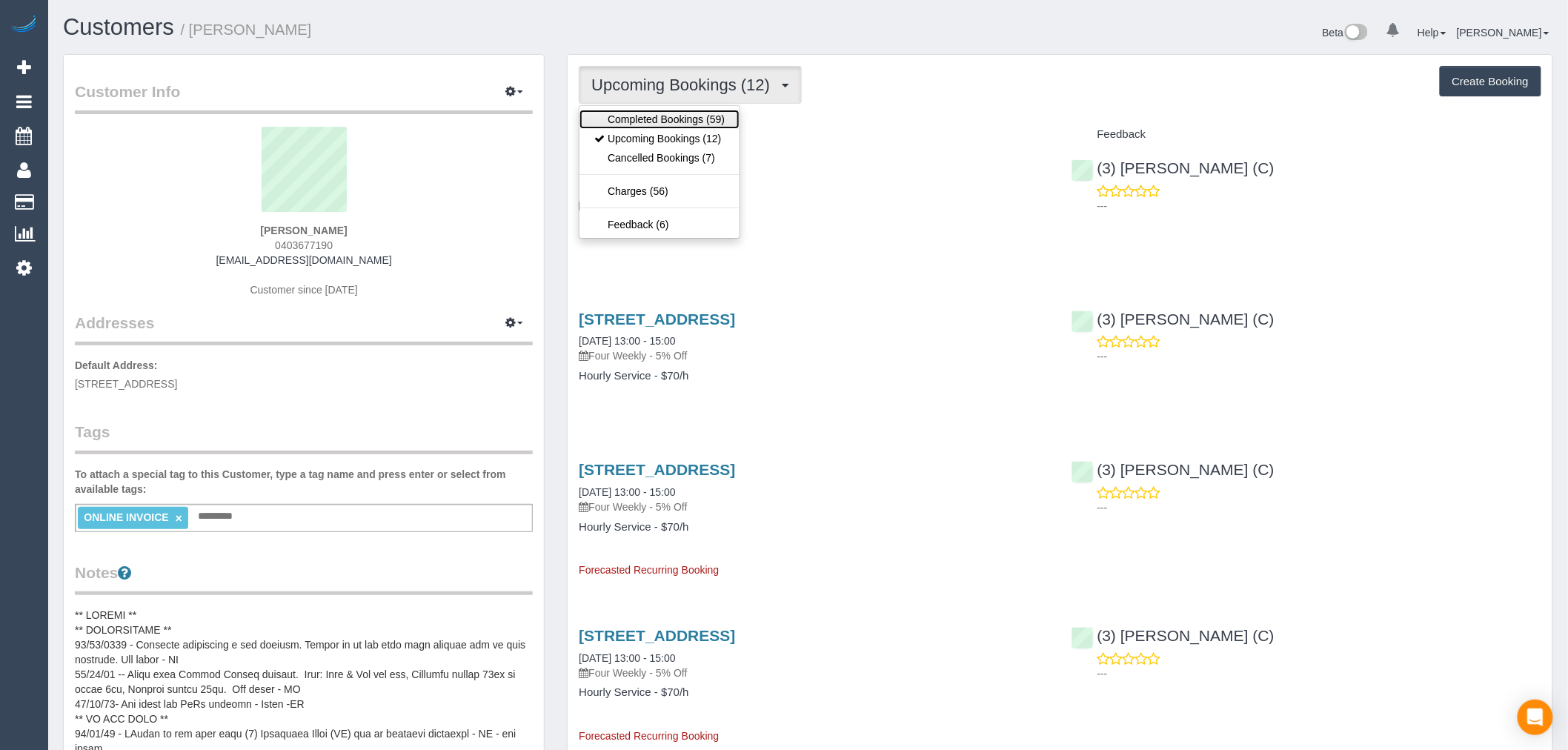
click at [722, 119] on link "Completed Bookings (59)" at bounding box center [659, 119] width 160 height 19
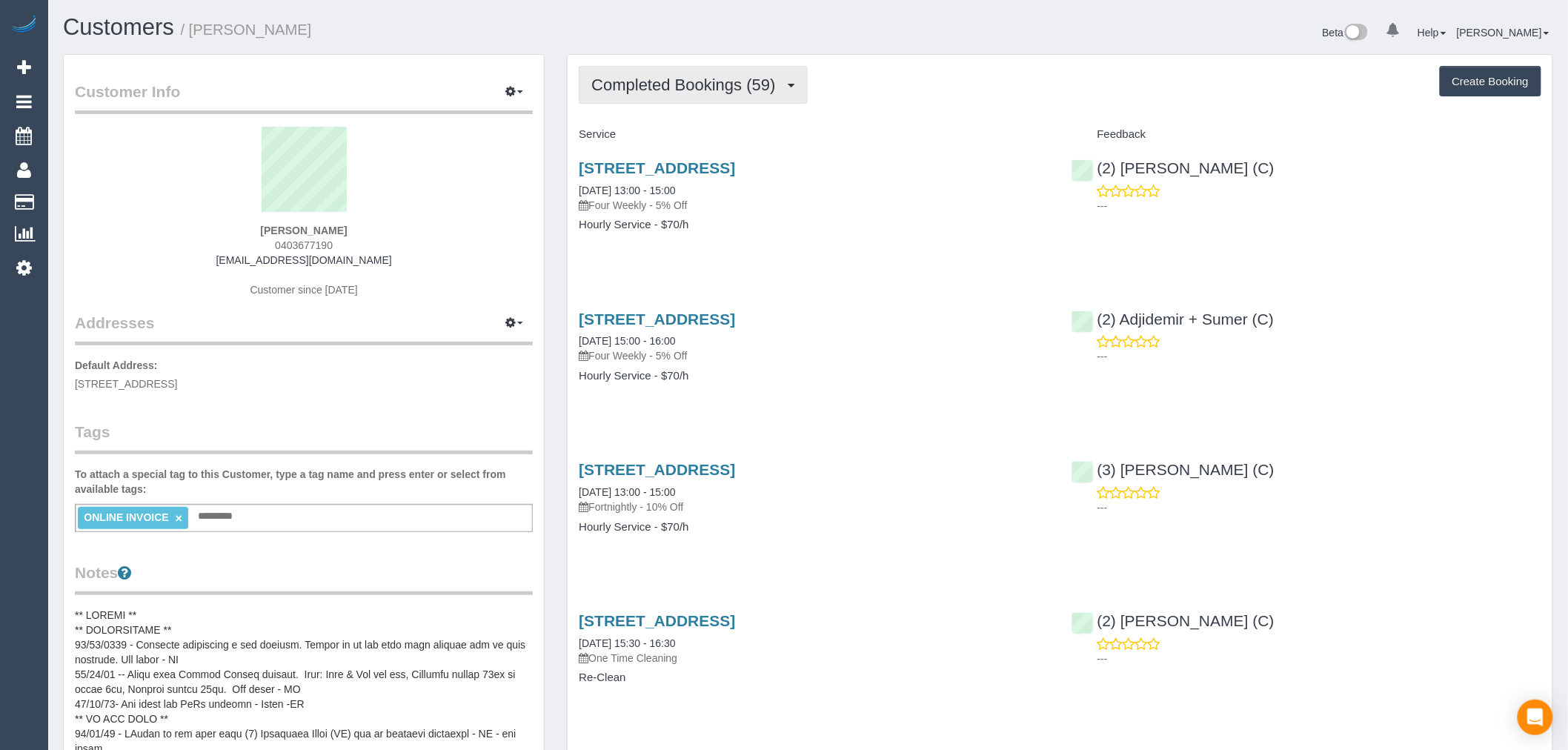
scroll to position [3998, 1568]
click at [752, 82] on span "Completed Bookings (59)" at bounding box center [687, 85] width 191 height 18
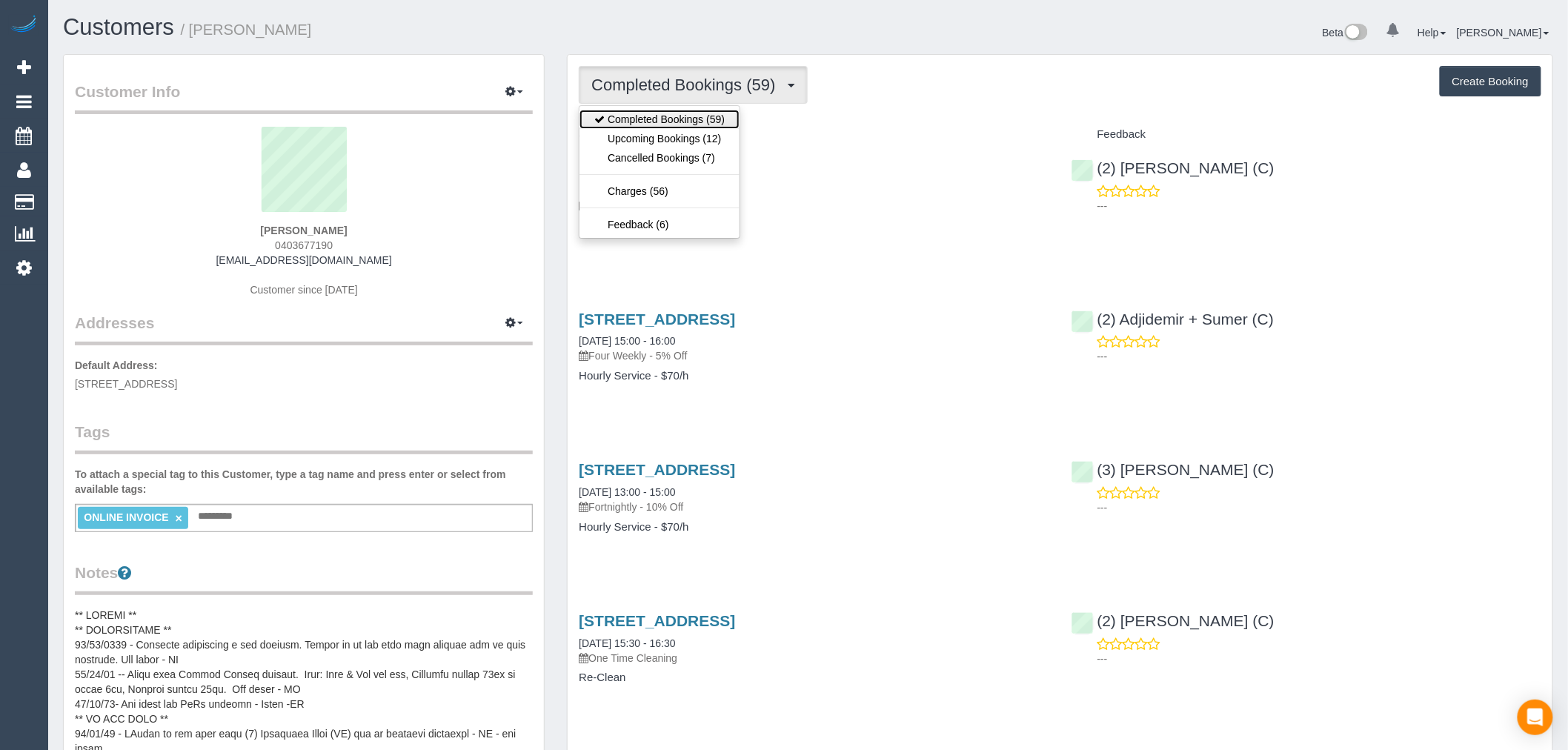
click at [692, 113] on link "Completed Bookings (59)" at bounding box center [659, 119] width 160 height 19
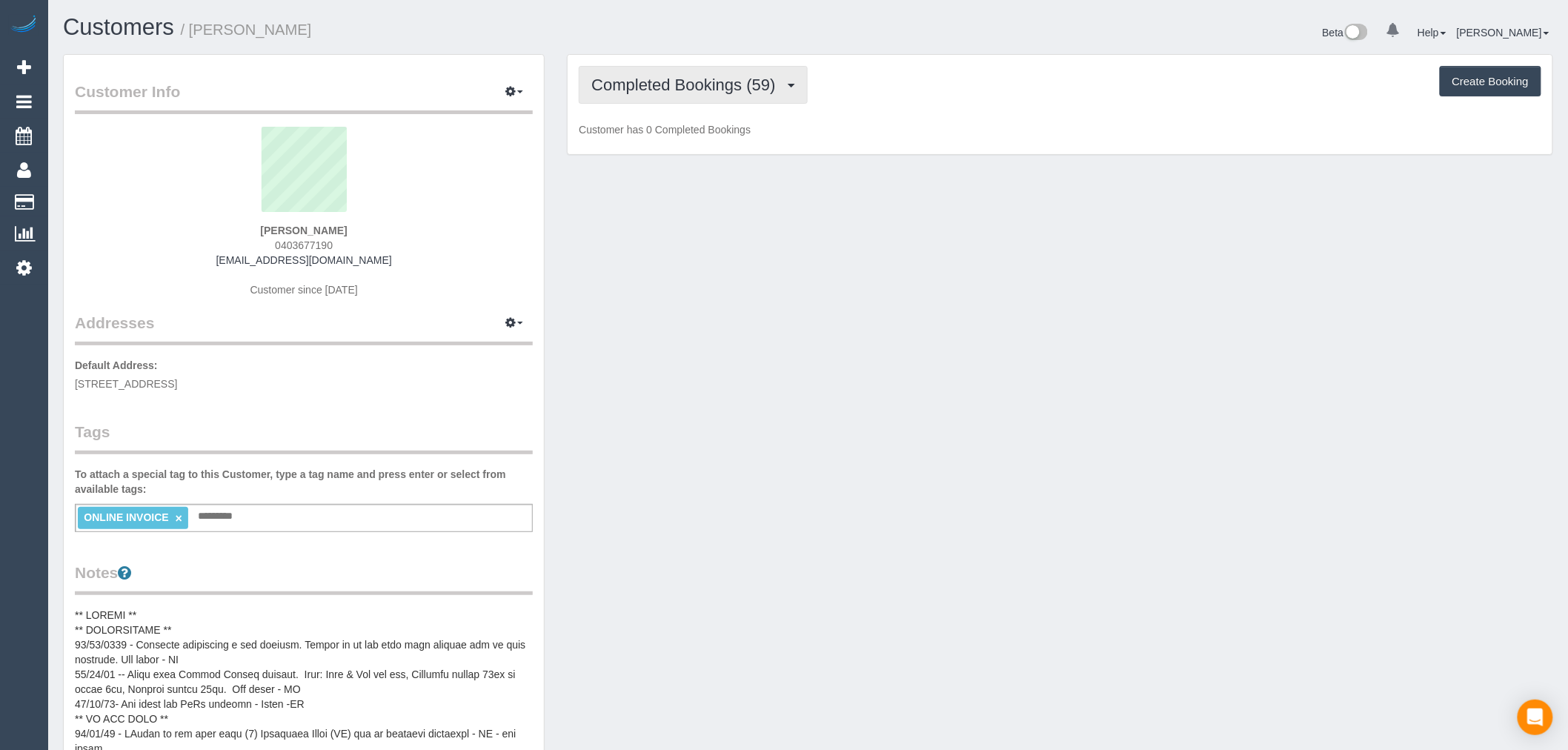
scroll to position [0, 0]
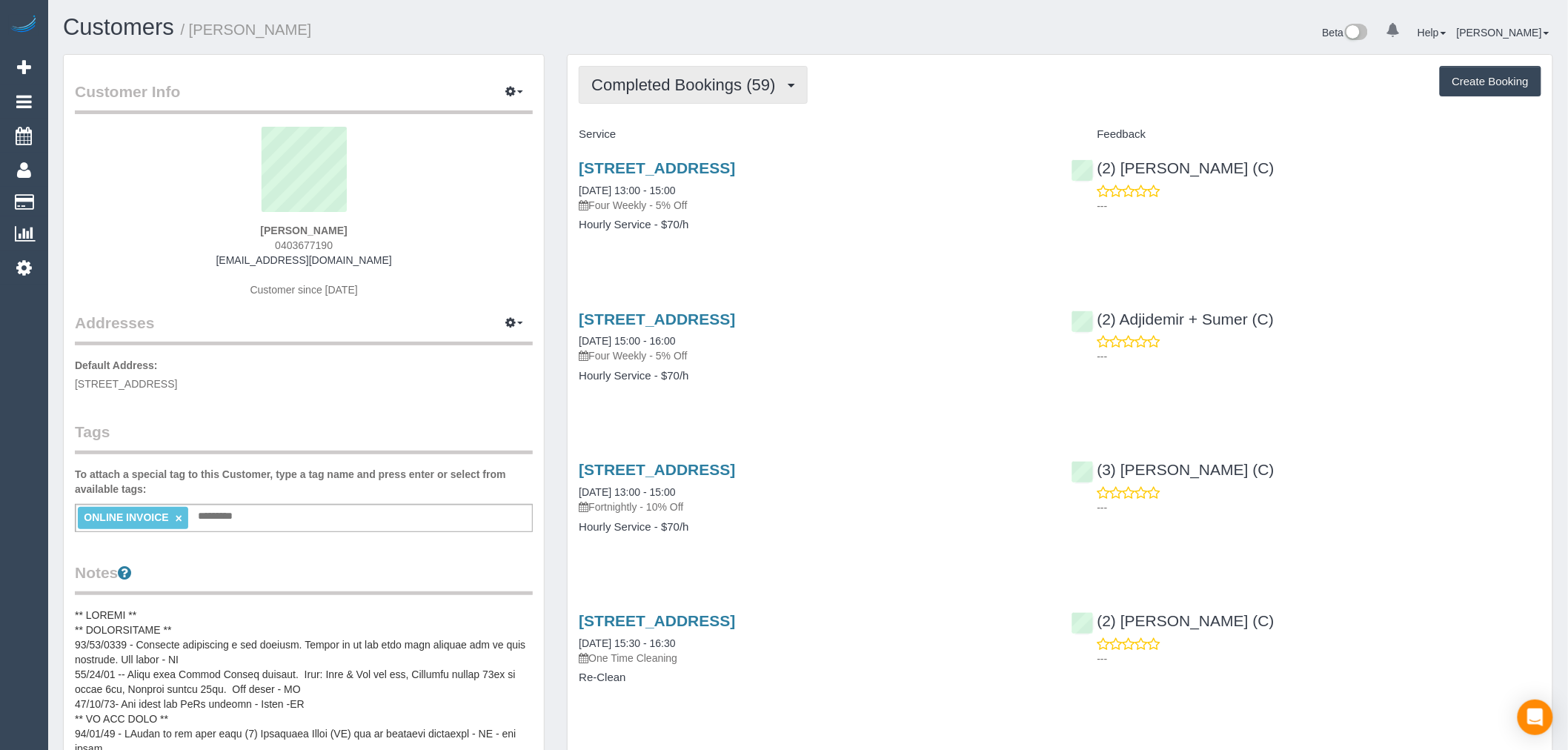
click at [717, 100] on button "Completed Bookings (59)" at bounding box center [693, 85] width 228 height 38
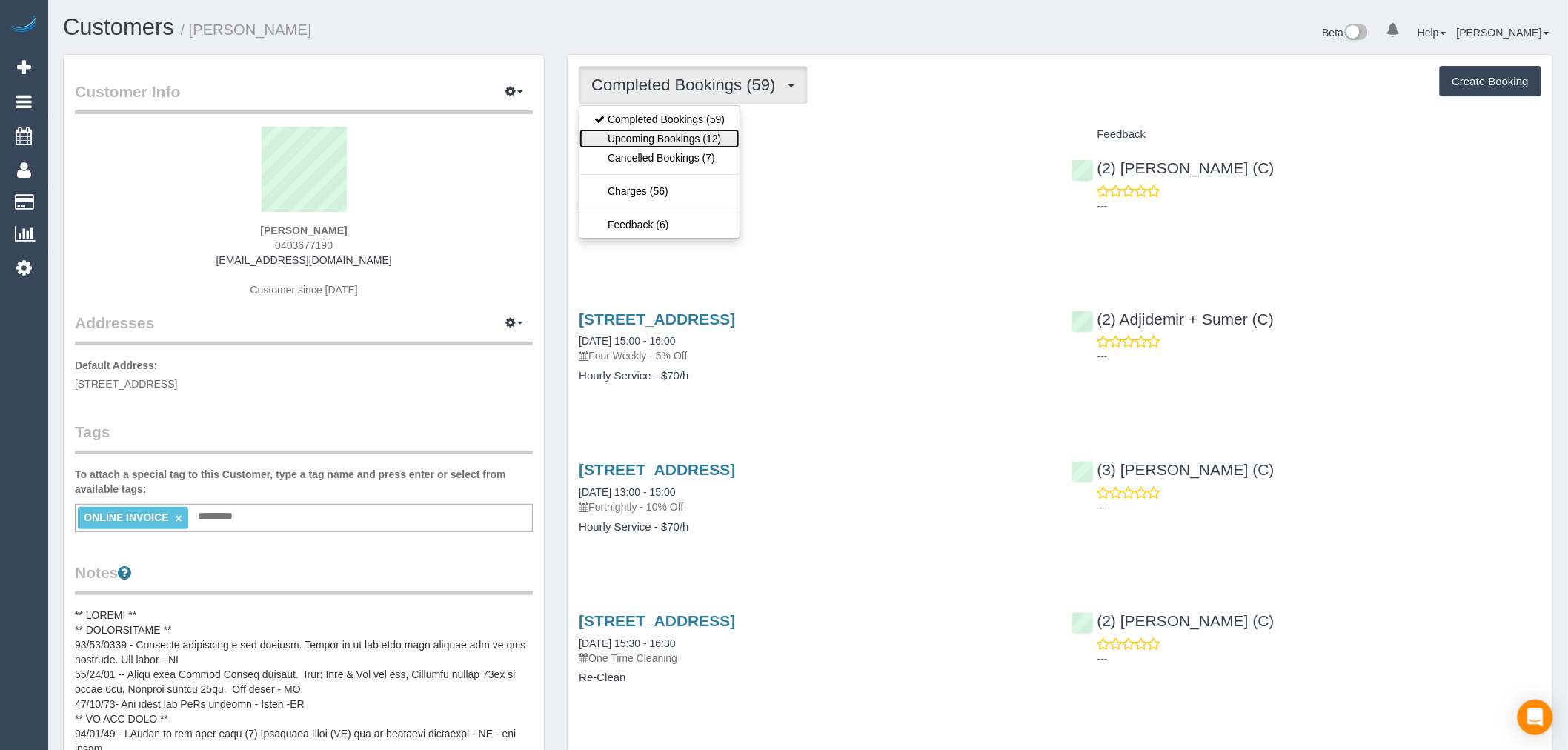
click at [710, 144] on link "Upcoming Bookings (12)" at bounding box center [659, 138] width 160 height 19
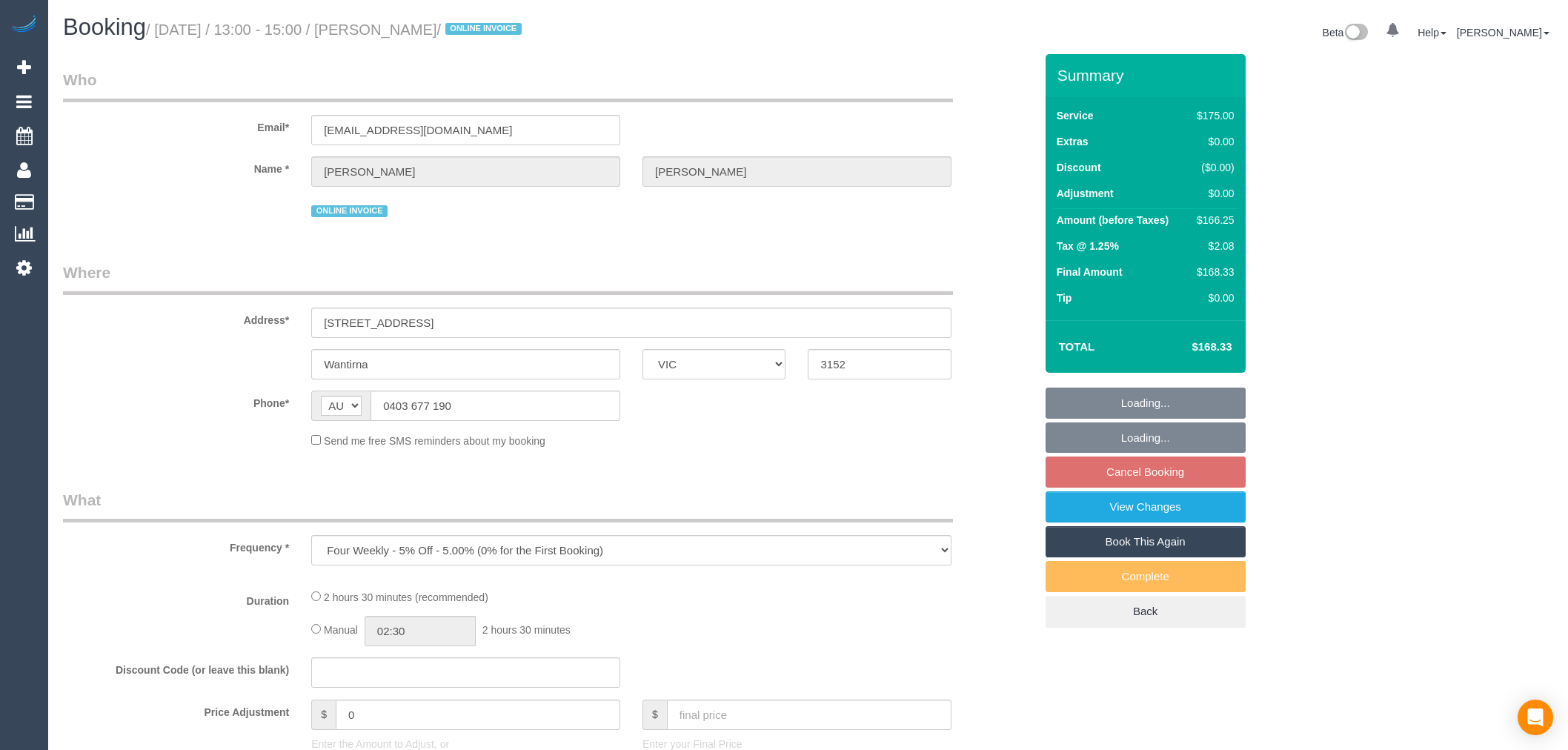
select select "VIC"
select select "string:stripe-pm_1RdhFt2GScqysDRV1hKO10lv"
select select "150"
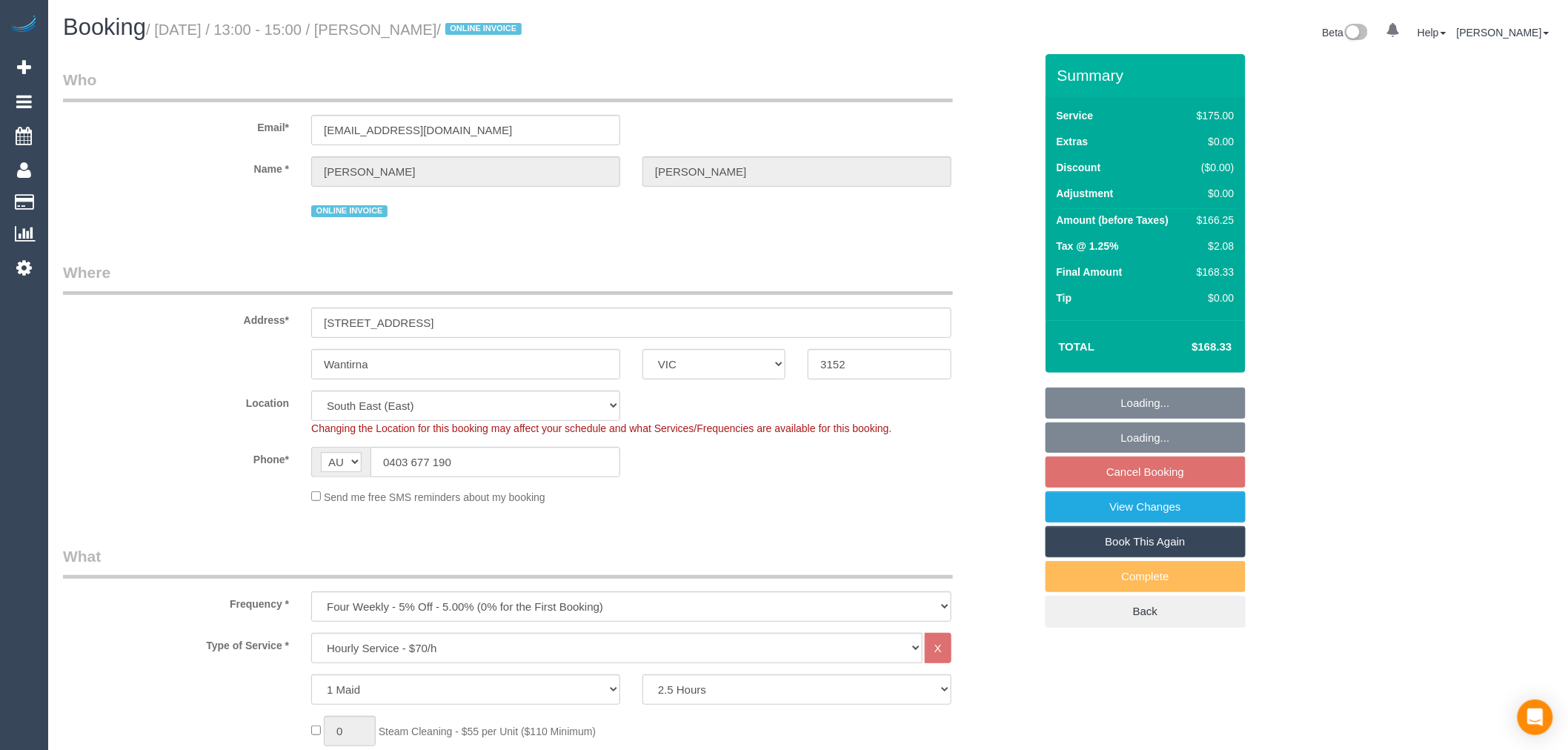
select select "object:1356"
select select "number:28"
select select "number:14"
select select "number:19"
select select "number:36"
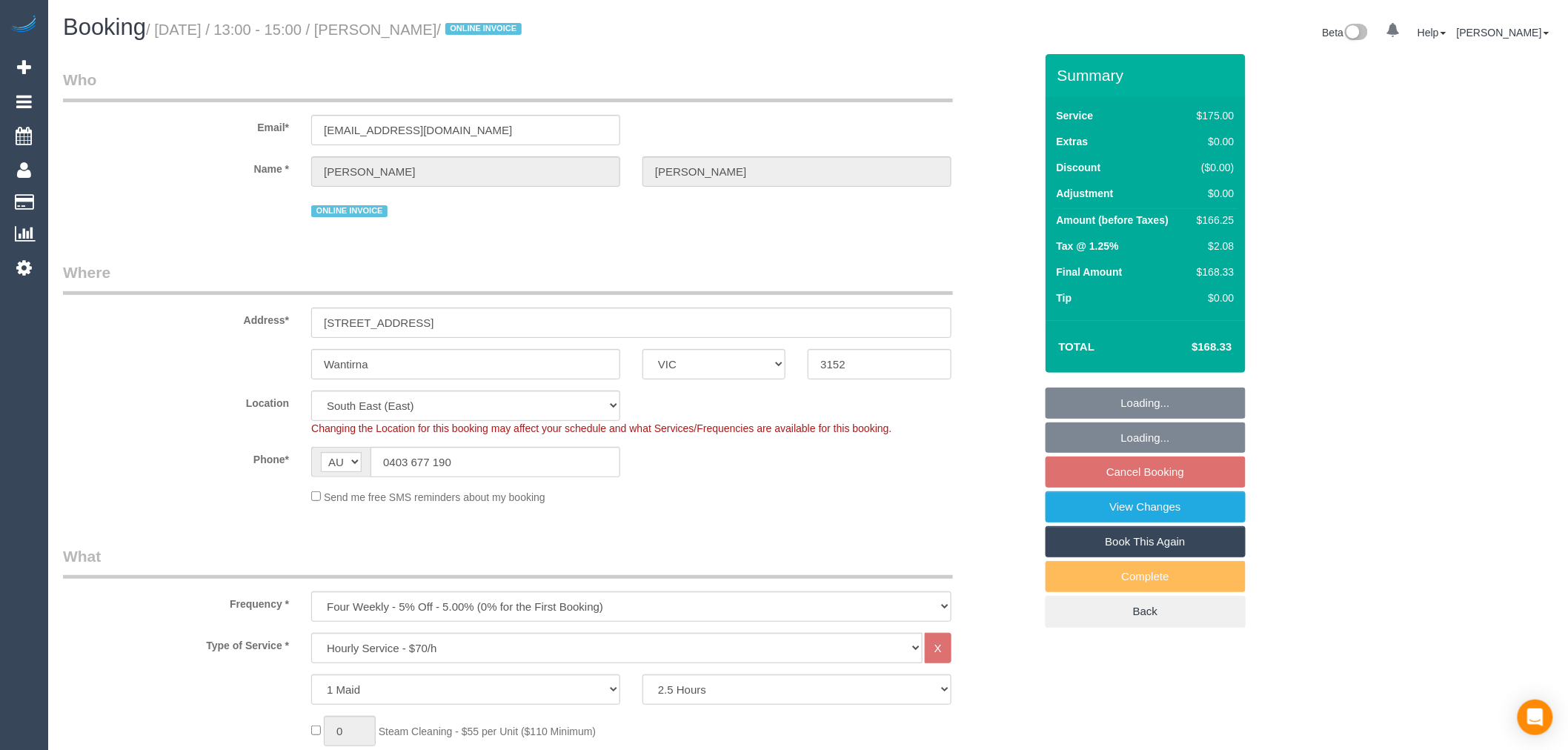
select select "number:34"
select select "number:26"
